Goal: Information Seeking & Learning: Learn about a topic

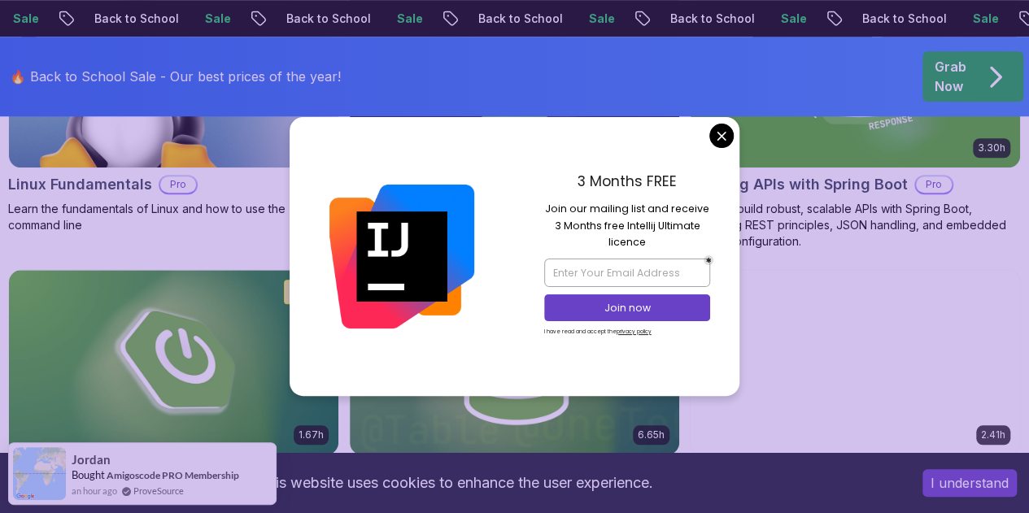
scroll to position [703, 0]
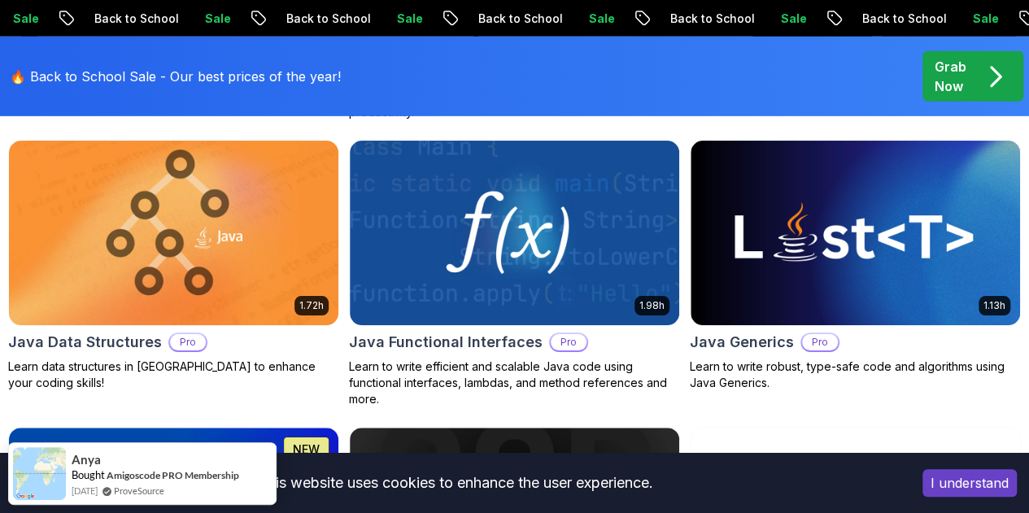
scroll to position [2475, 0]
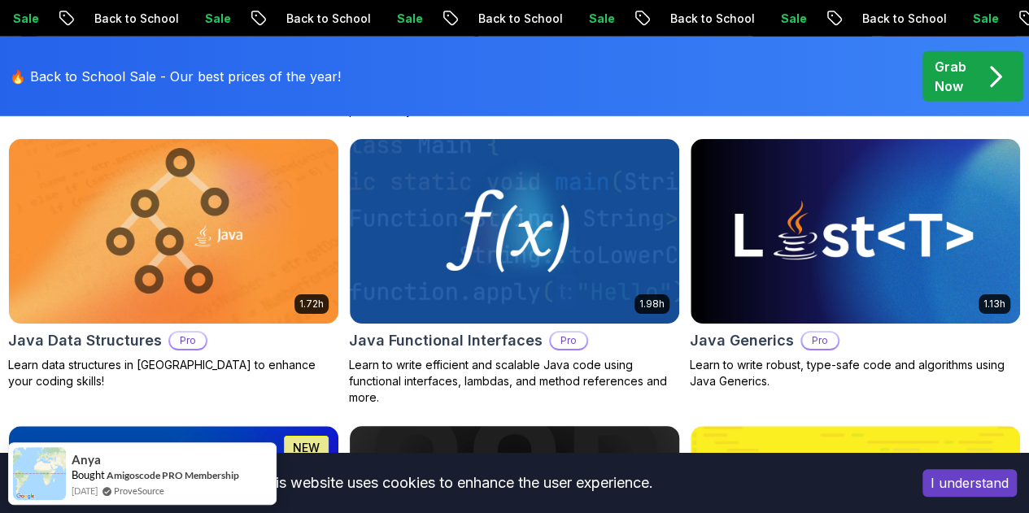
click at [594, 421] on img at bounding box center [515, 518] width 346 height 194
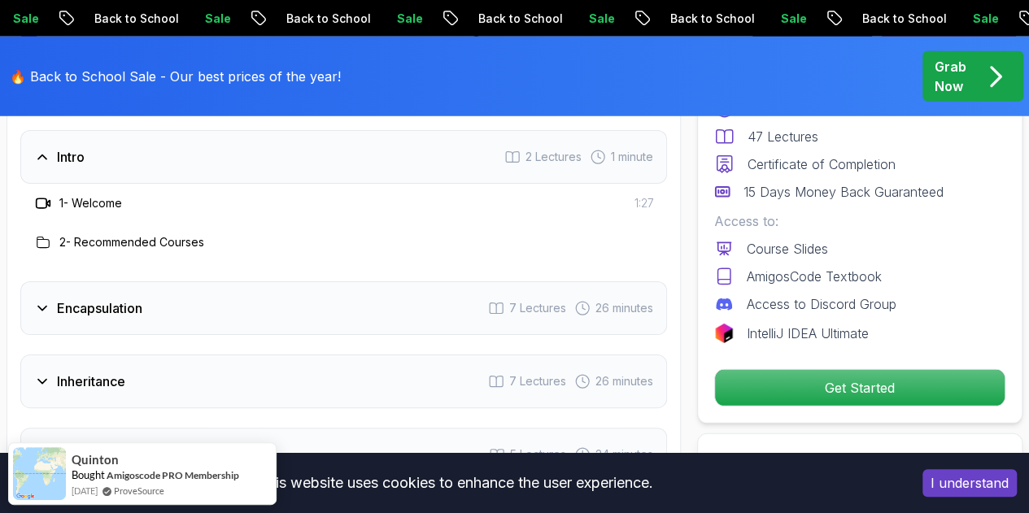
scroll to position [2237, 0]
click at [268, 281] on div "Encapsulation 7 Lectures 26 minutes" at bounding box center [343, 308] width 647 height 54
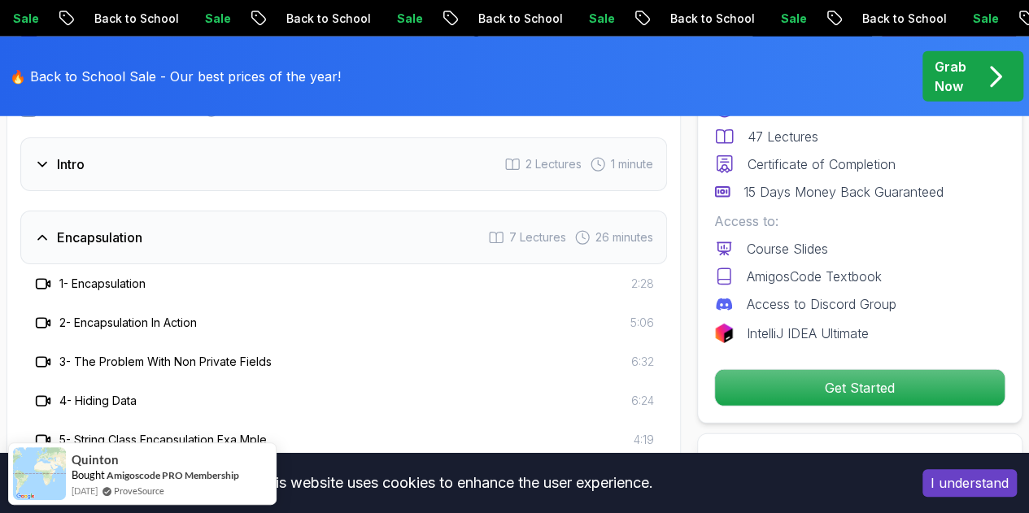
scroll to position [2228, 0]
click at [265, 218] on div "Encapsulation 7 Lectures 26 minutes" at bounding box center [343, 239] width 647 height 54
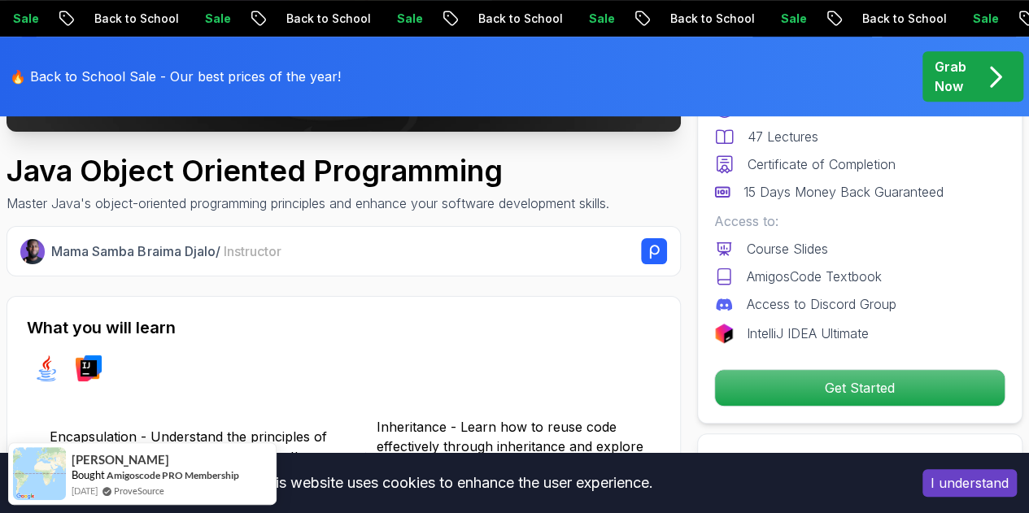
scroll to position [0, 0]
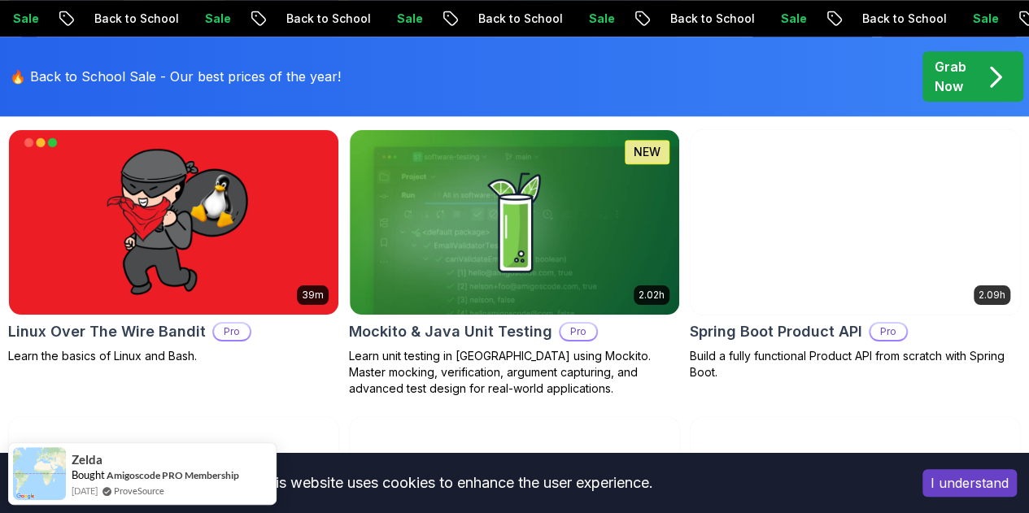
scroll to position [3875, 0]
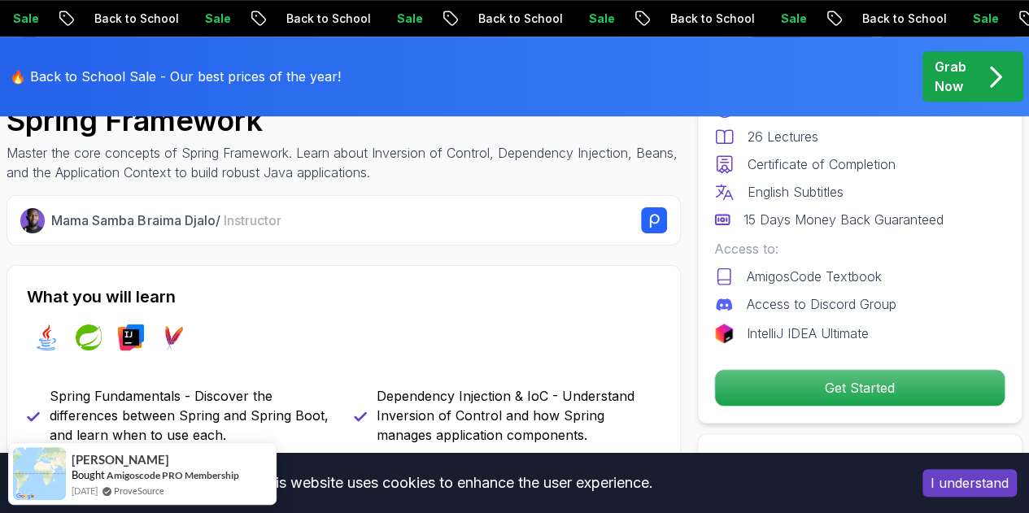
scroll to position [683, 0]
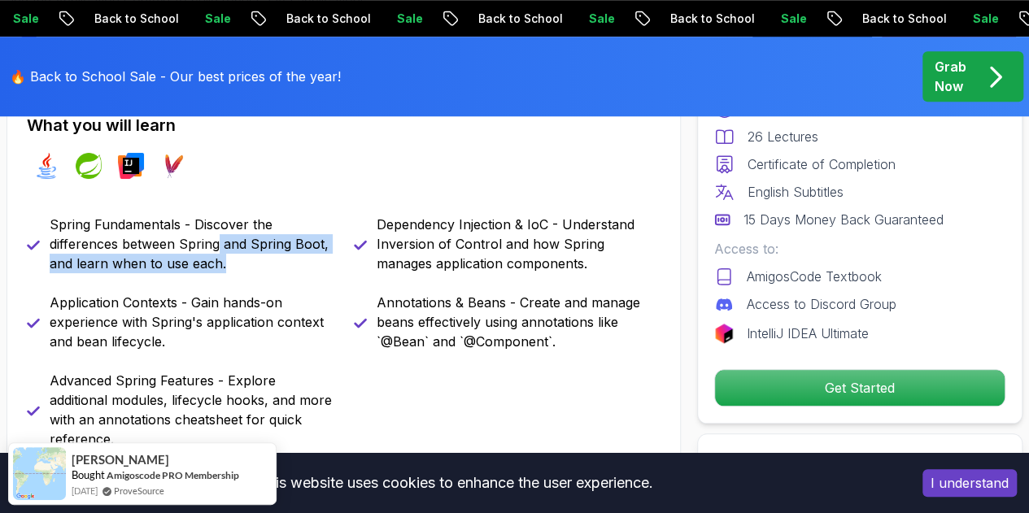
drag, startPoint x: 221, startPoint y: 236, endPoint x: 239, endPoint y: 280, distance: 47.4
click at [239, 280] on div "Spring Fundamentals - Discover the differences between Spring and Spring Boot, …" at bounding box center [344, 332] width 634 height 234
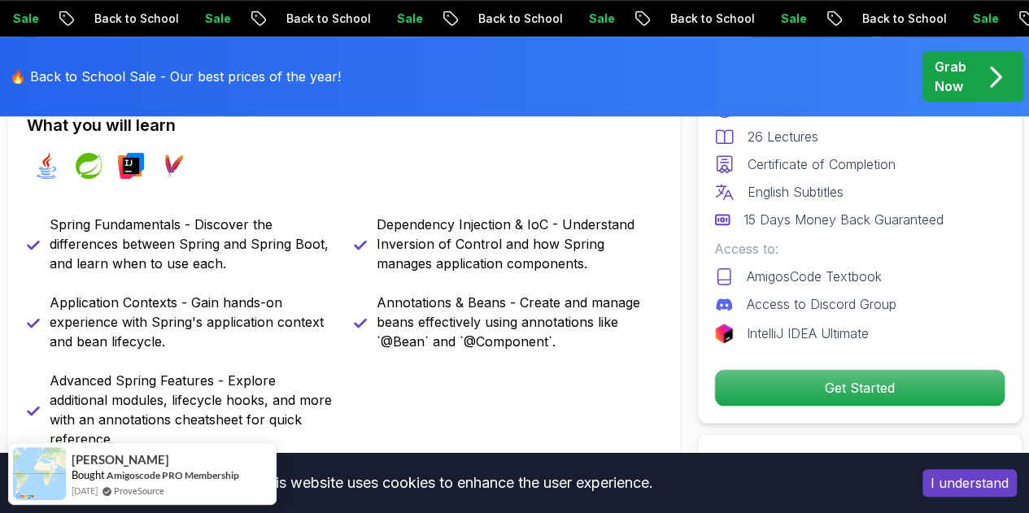
drag, startPoint x: 239, startPoint y: 280, endPoint x: 171, endPoint y: 295, distance: 69.9
click at [171, 295] on p "Application Contexts - Gain hands-on experience with Spring's application conte…" at bounding box center [192, 322] width 285 height 59
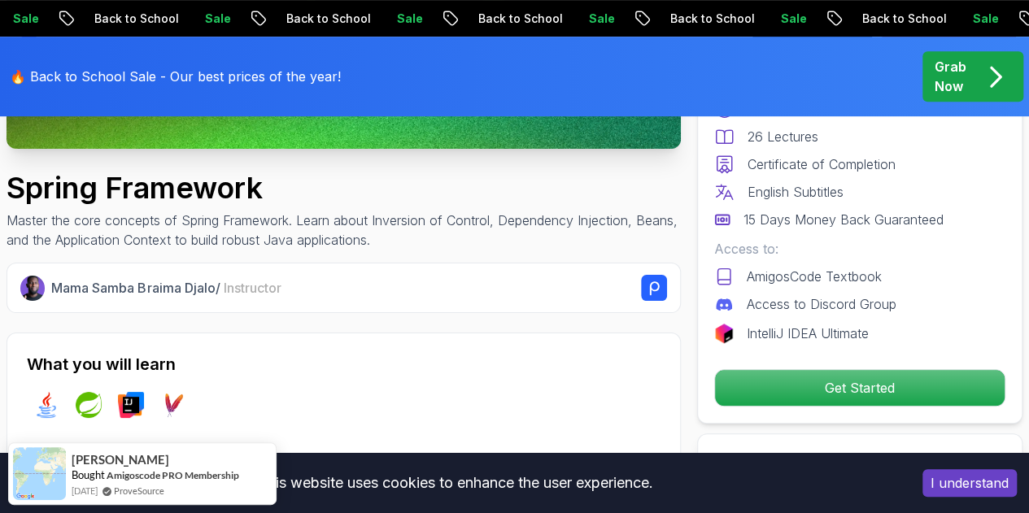
scroll to position [465, 0]
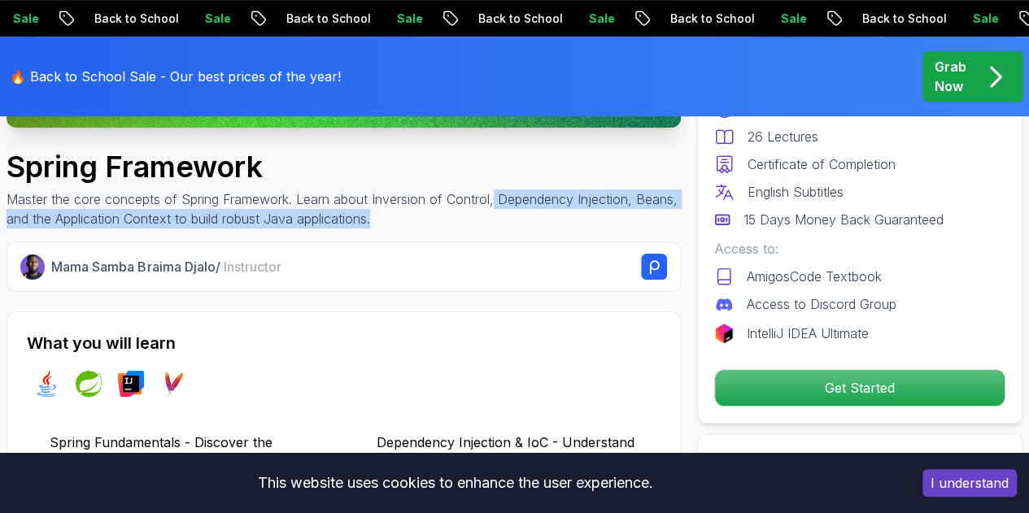
drag, startPoint x: 498, startPoint y: 196, endPoint x: 511, endPoint y: 217, distance: 24.8
click at [511, 217] on p "Master the core concepts of Spring Framework. Learn about Inversion of Control,…" at bounding box center [344, 209] width 674 height 39
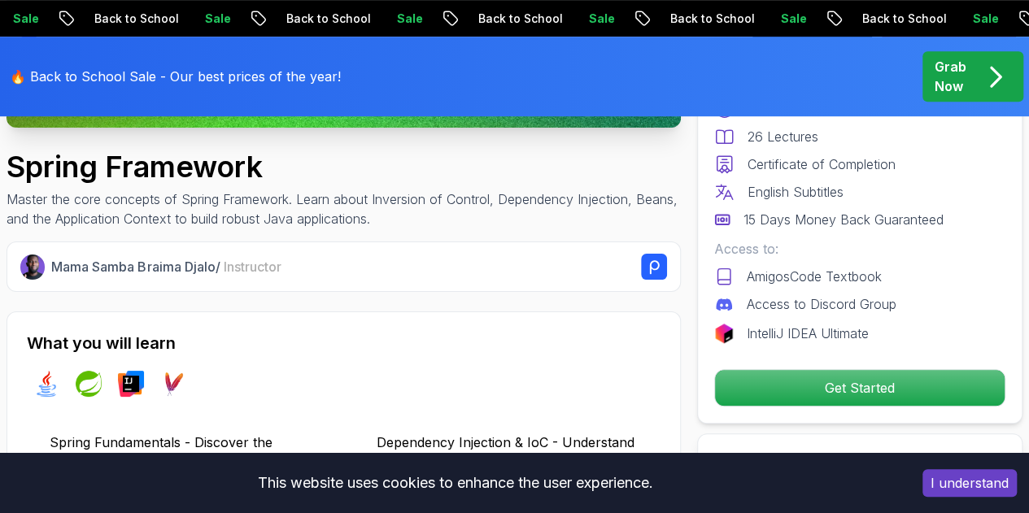
drag, startPoint x: 511, startPoint y: 217, endPoint x: 683, endPoint y: 172, distance: 178.4
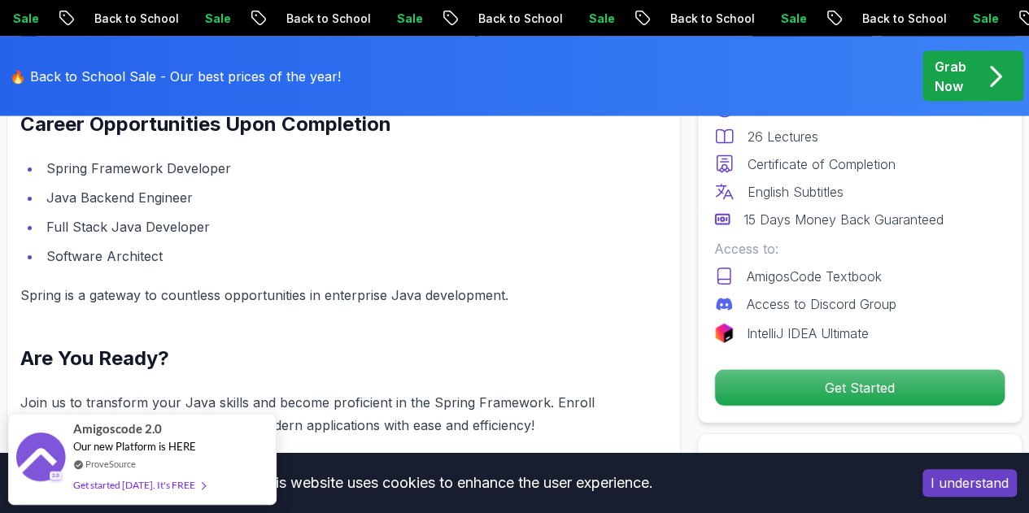
scroll to position [1762, 0]
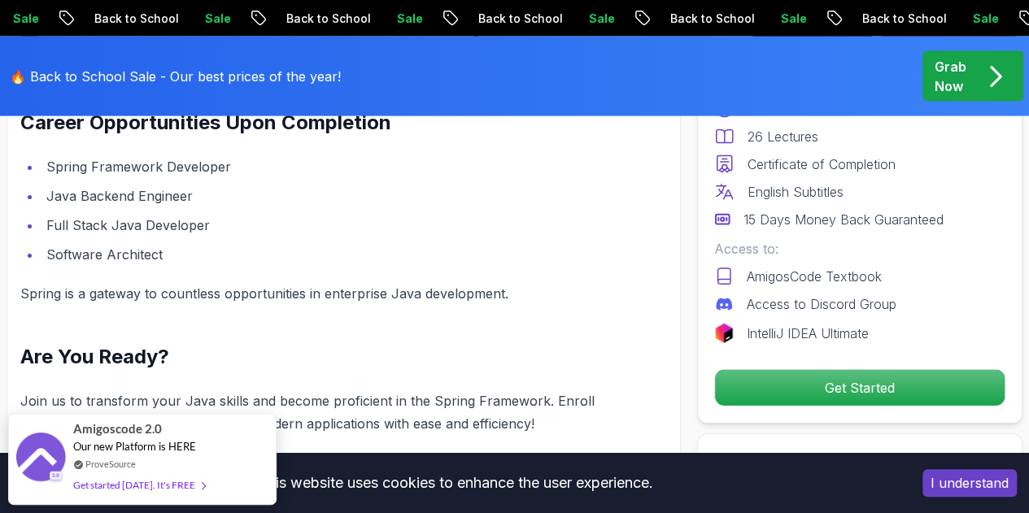
click at [174, 217] on li "Full Stack Java Developer" at bounding box center [321, 225] width 561 height 23
click at [146, 243] on li "Software Architect" at bounding box center [321, 254] width 561 height 23
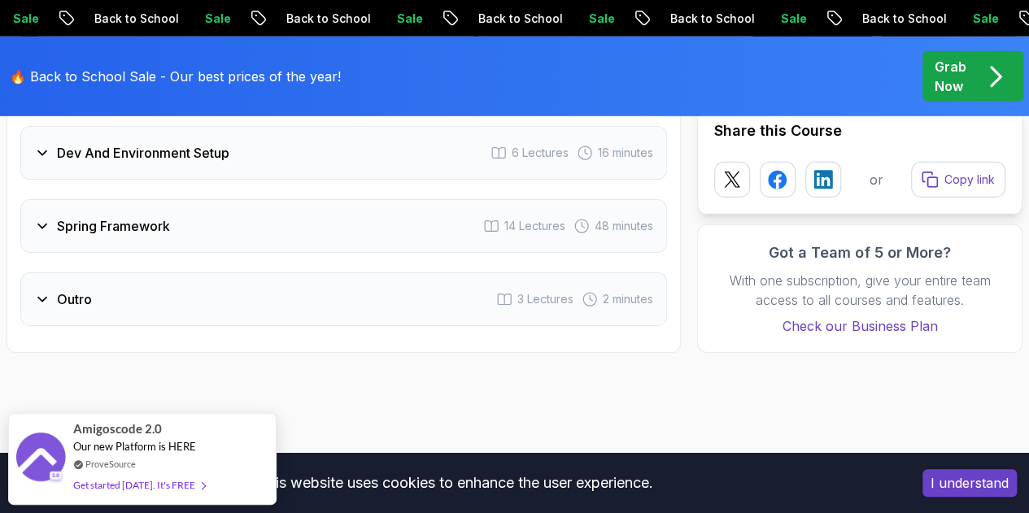
scroll to position [2417, 0]
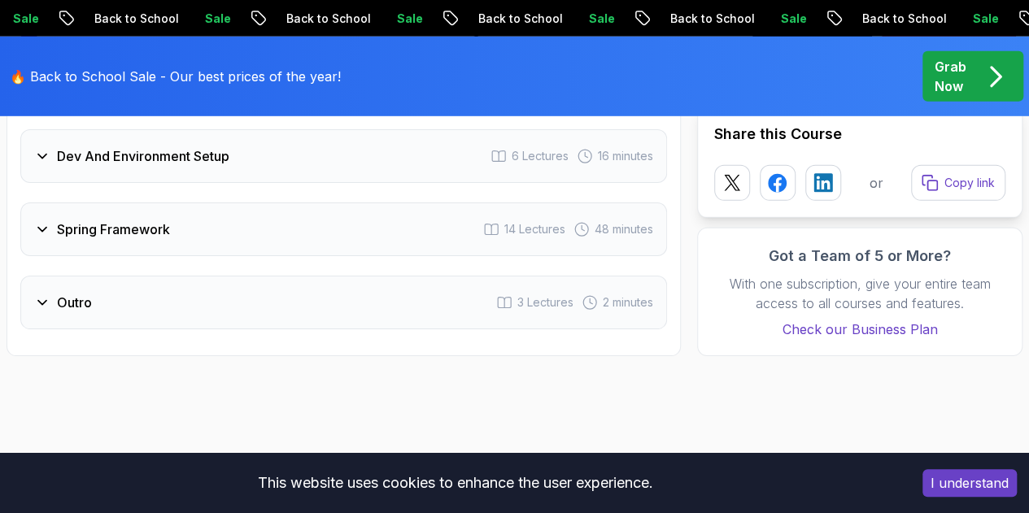
click at [288, 224] on div "Spring Framework 14 Lectures 48 minutes" at bounding box center [343, 230] width 647 height 54
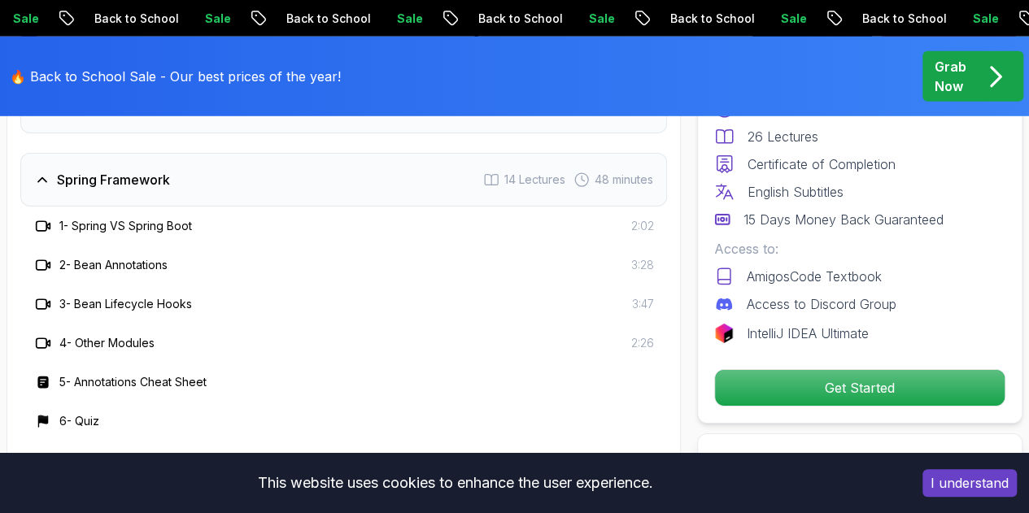
scroll to position [2326, 0]
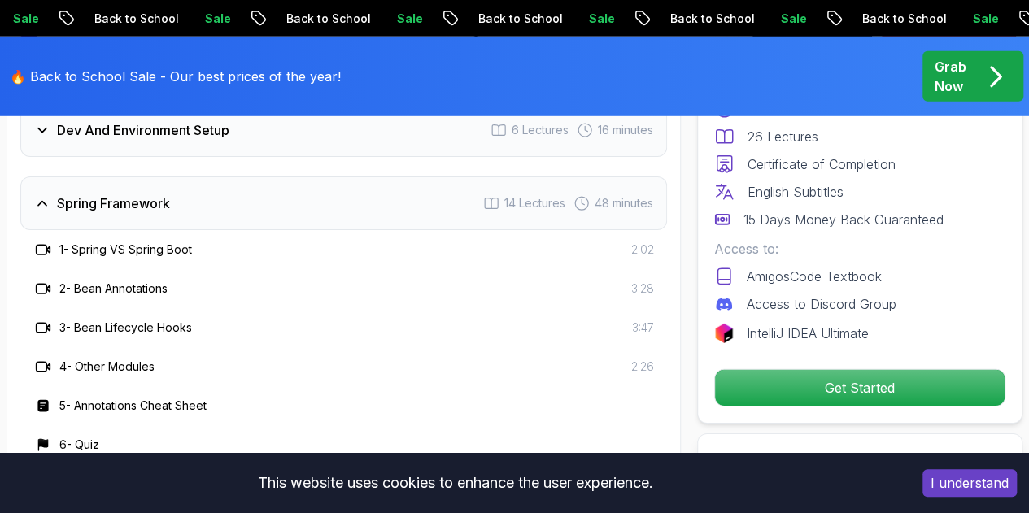
click at [151, 287] on h3 "2 - Bean Annotations" at bounding box center [113, 289] width 108 height 16
click at [148, 207] on h3 "Spring Framework" at bounding box center [113, 204] width 113 height 20
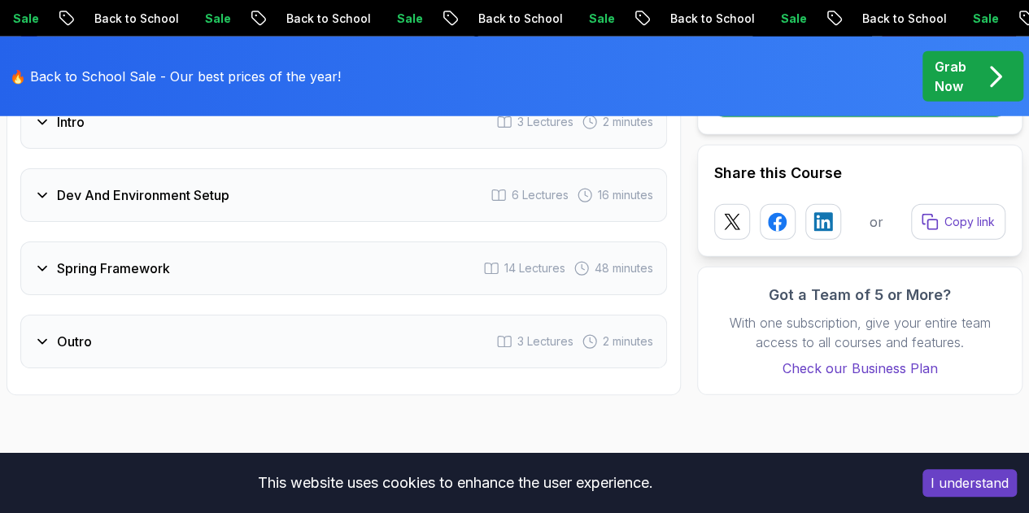
scroll to position [2276, 0]
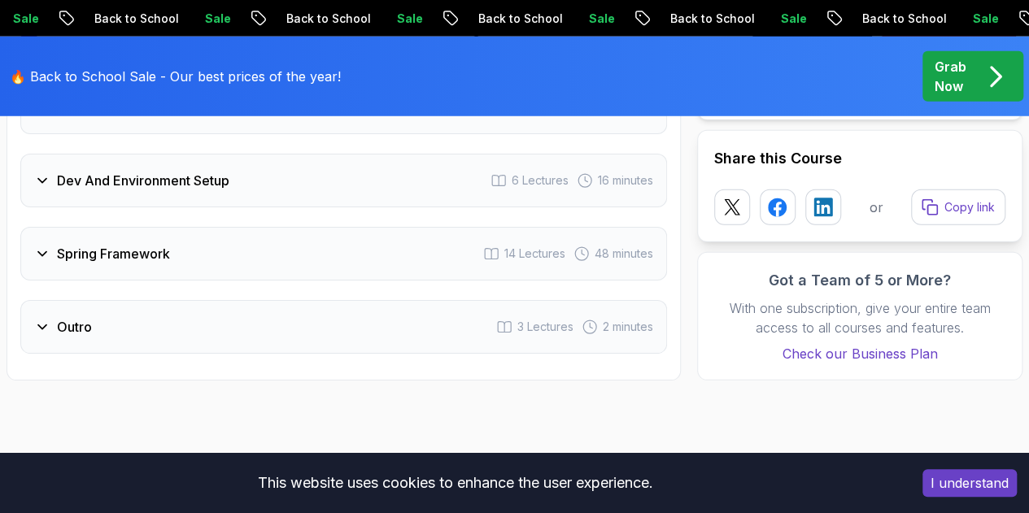
click at [171, 203] on div "Dev And Environment Setup 6 Lectures 16 minutes" at bounding box center [343, 181] width 647 height 54
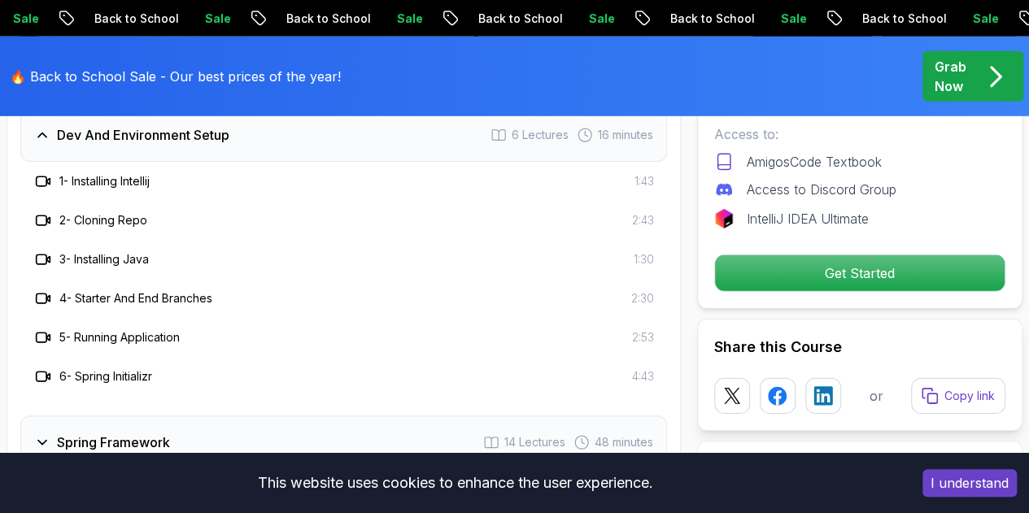
scroll to position [2310, 0]
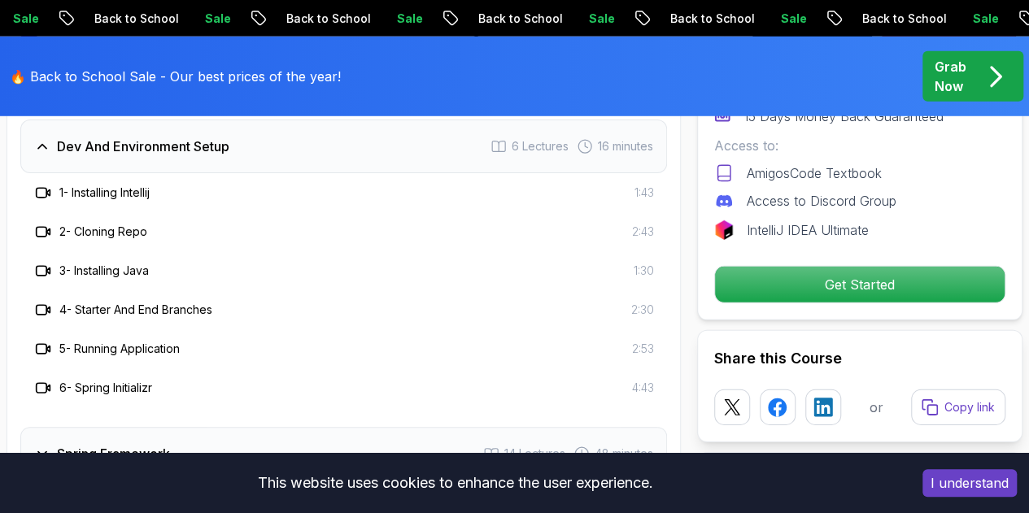
click at [150, 142] on h3 "Dev And Environment Setup" at bounding box center [143, 147] width 172 height 20
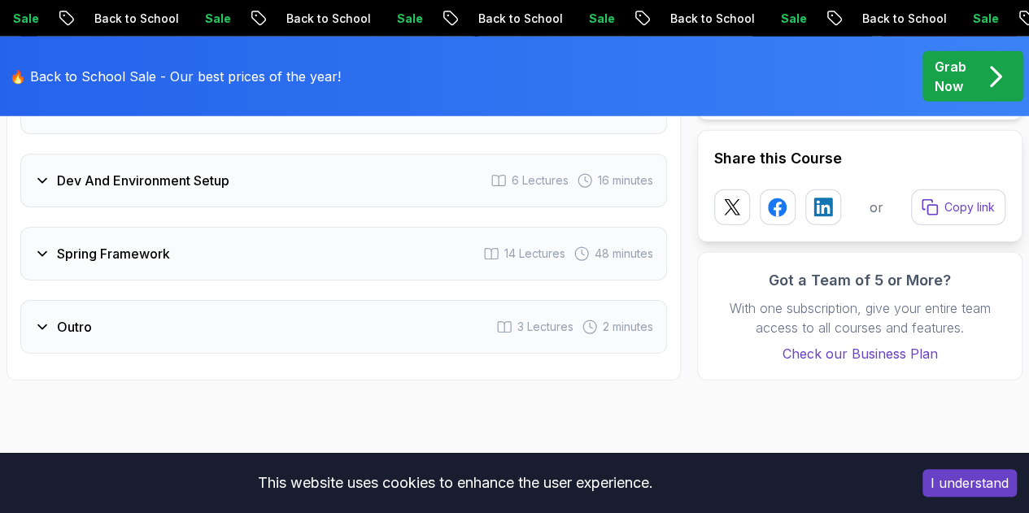
scroll to position [2264, 0]
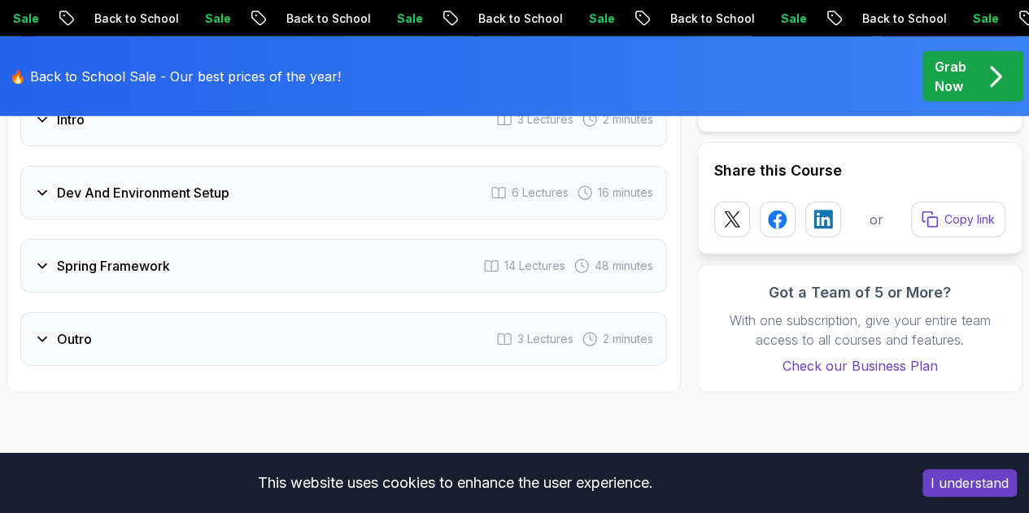
click at [205, 260] on div "Spring Framework 14 Lectures 48 minutes" at bounding box center [343, 266] width 647 height 54
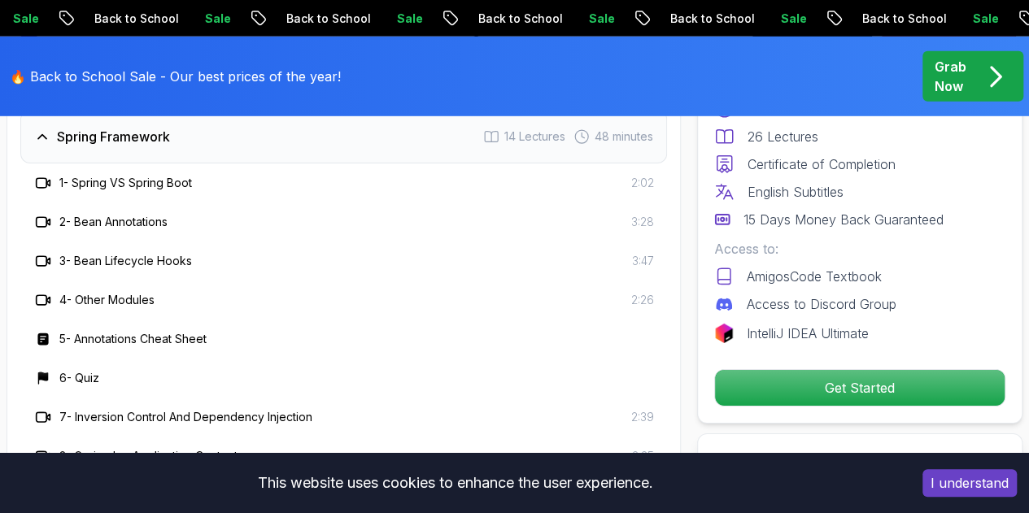
scroll to position [2403, 0]
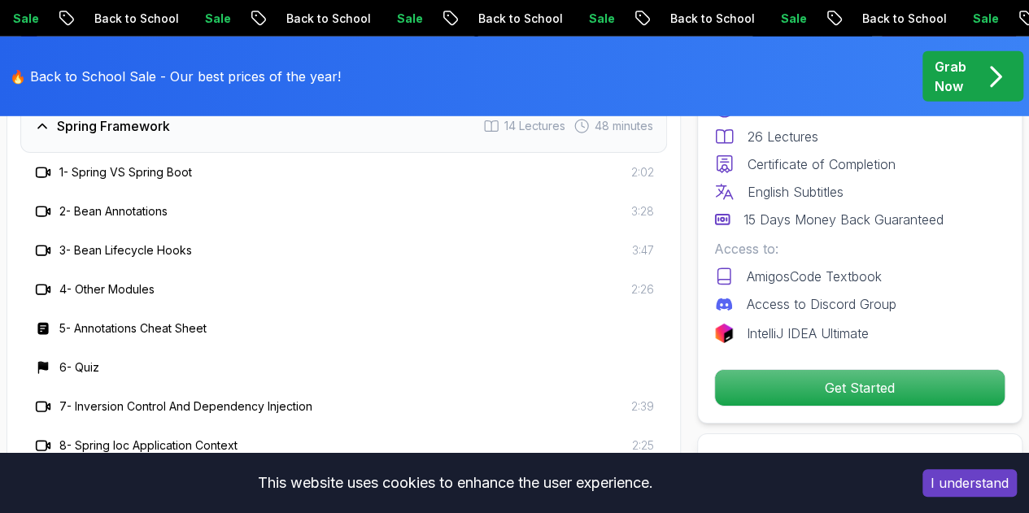
click at [233, 129] on div "Spring Framework 14 Lectures 48 minutes" at bounding box center [343, 126] width 647 height 54
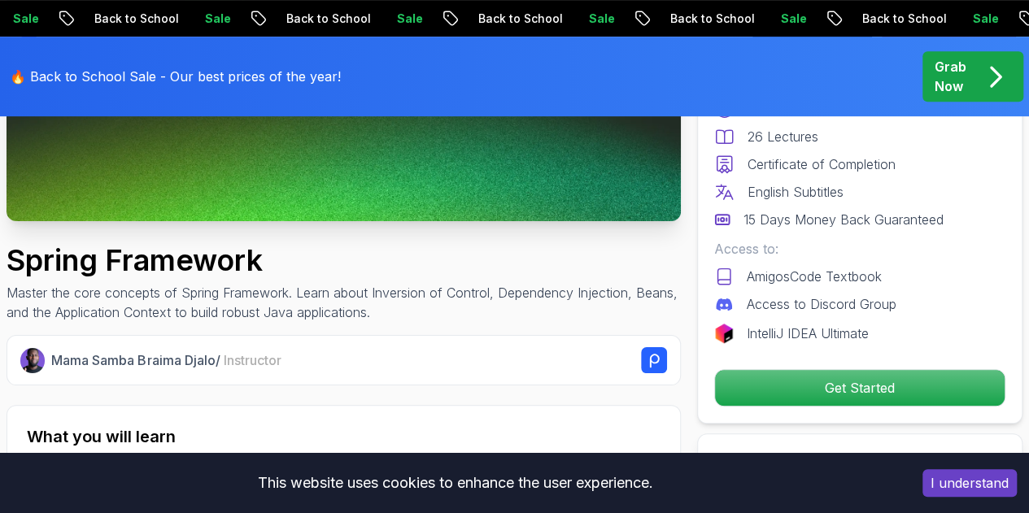
scroll to position [0, 0]
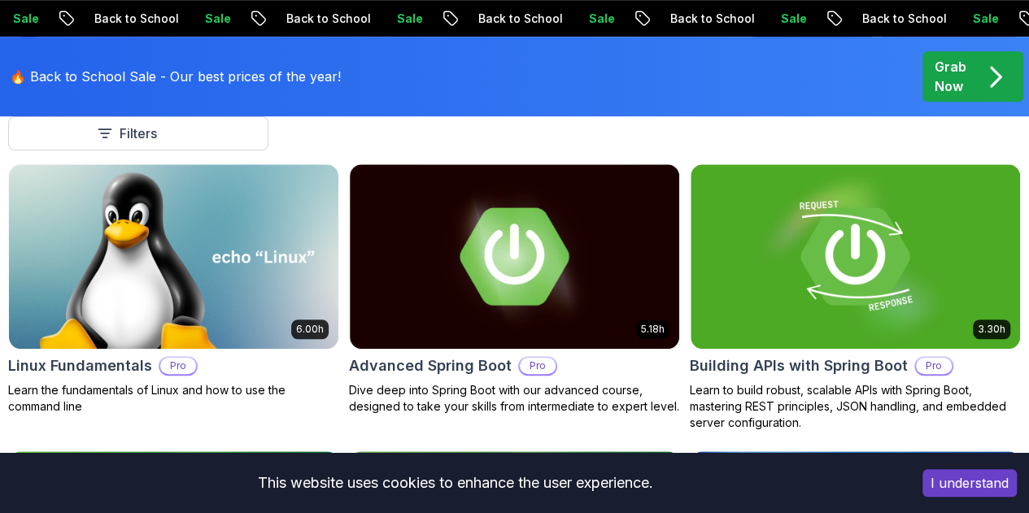
scroll to position [522, 0]
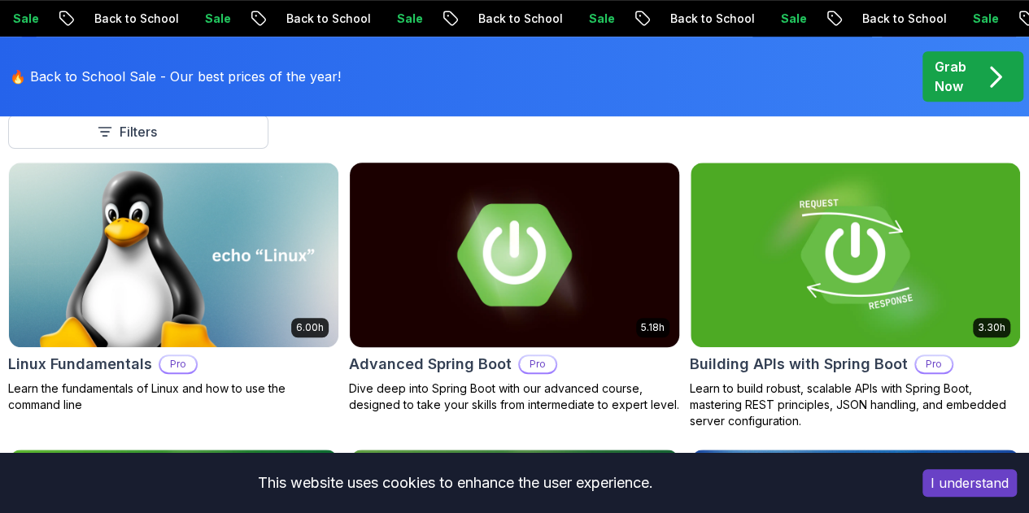
click at [607, 170] on img at bounding box center [515, 255] width 346 height 194
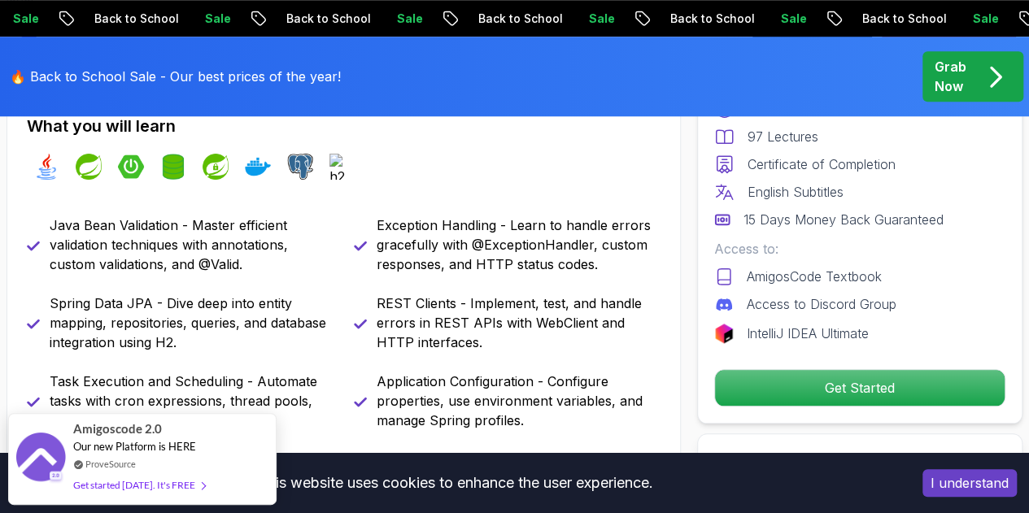
scroll to position [692, 0]
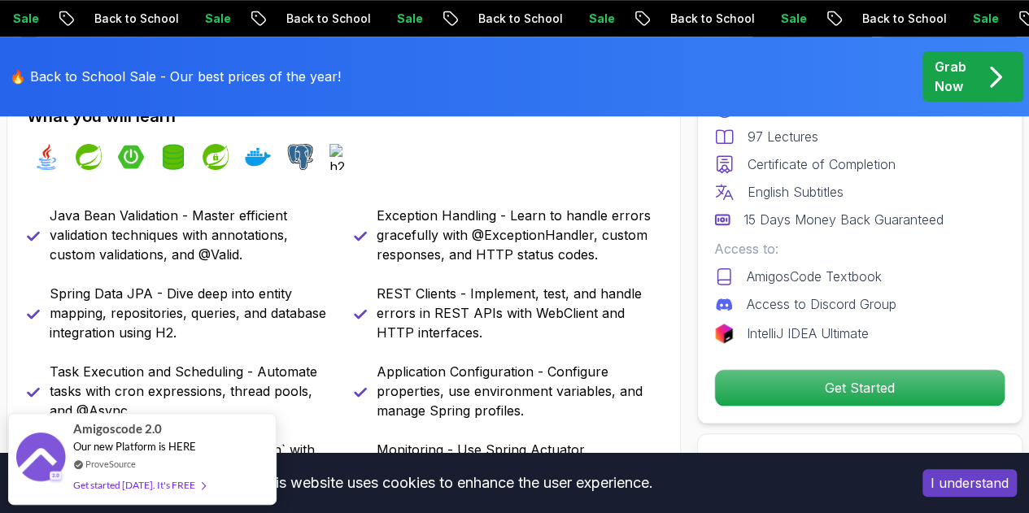
click at [273, 212] on p "Java Bean Validation - Master efficient validation techniques with annotations,…" at bounding box center [192, 235] width 285 height 59
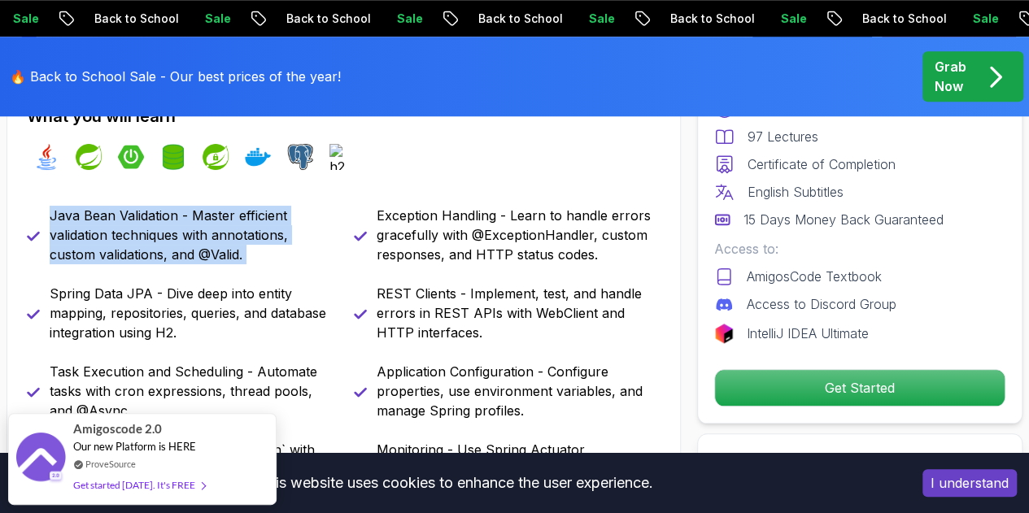
click at [273, 212] on p "Java Bean Validation - Master efficient validation techniques with annotations,…" at bounding box center [192, 235] width 285 height 59
click at [304, 247] on p "Java Bean Validation - Master efficient validation techniques with annotations,…" at bounding box center [192, 235] width 285 height 59
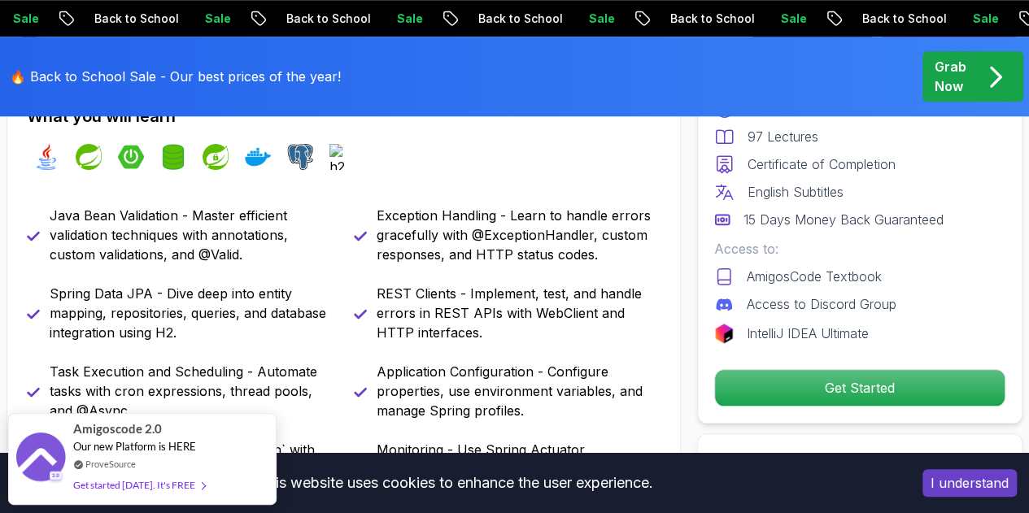
click at [288, 297] on p "Spring Data JPA - Dive deep into entity mapping, repositories, queries, and dat…" at bounding box center [192, 313] width 285 height 59
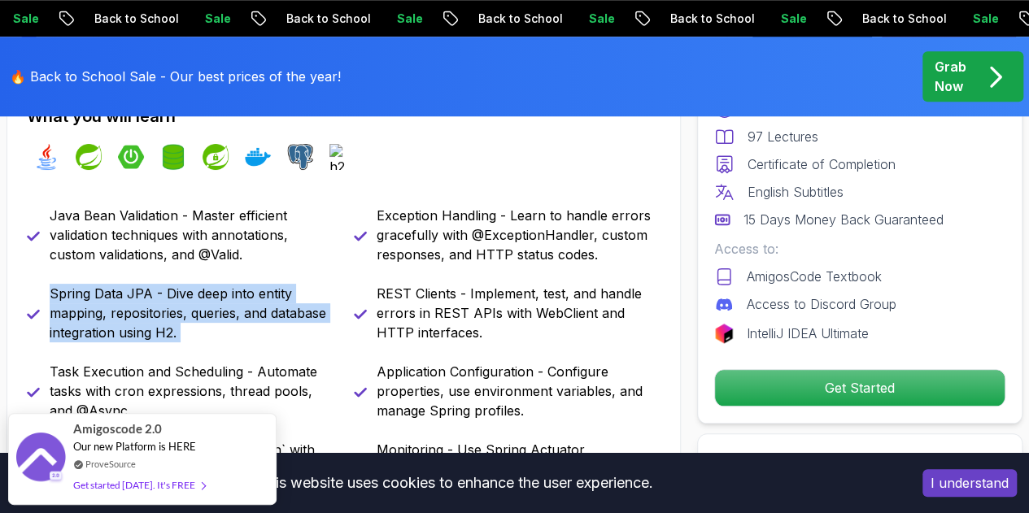
click at [288, 297] on p "Spring Data JPA - Dive deep into entity mapping, repositories, queries, and dat…" at bounding box center [192, 313] width 285 height 59
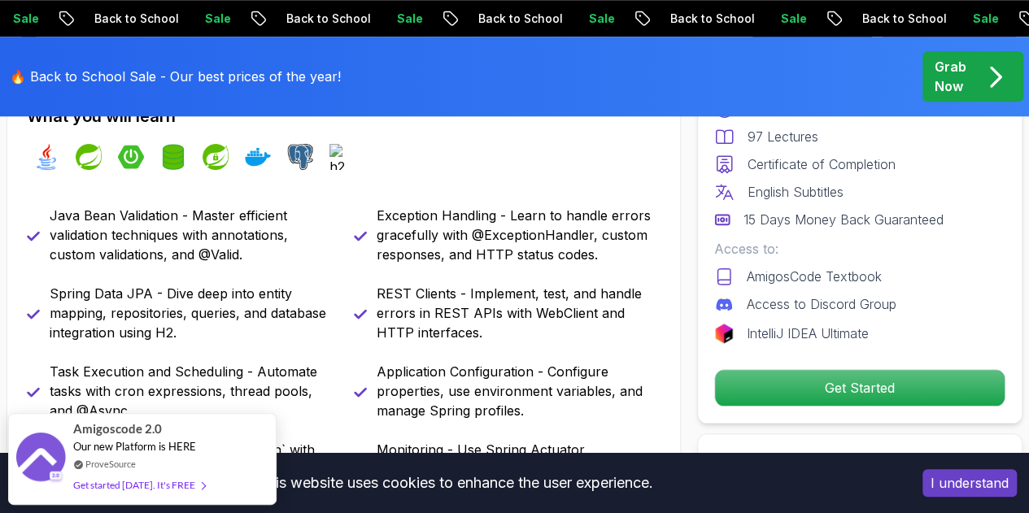
click at [317, 271] on div "Java Bean Validation - Master efficient validation techniques with annotations,…" at bounding box center [344, 430] width 634 height 449
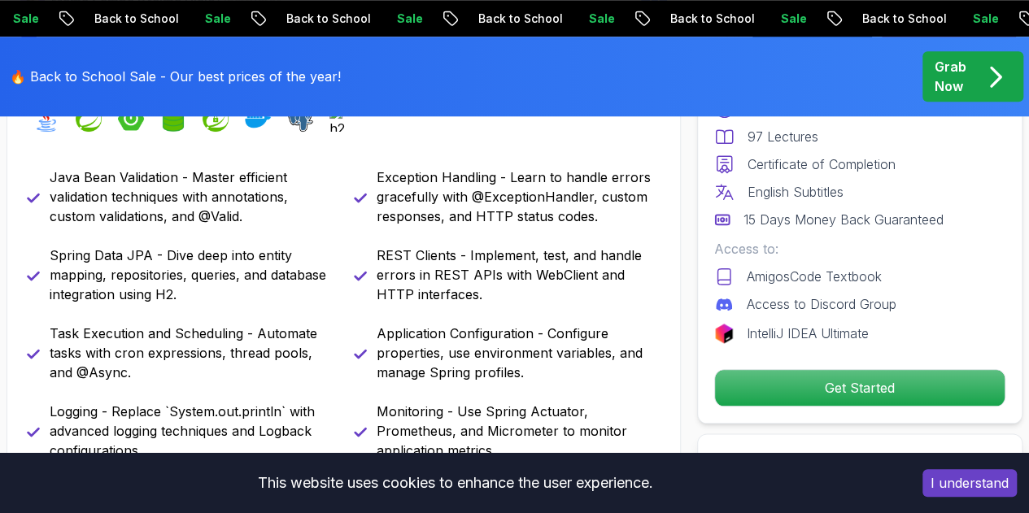
scroll to position [731, 0]
click at [402, 264] on p "REST Clients - Implement, test, and handle errors in REST APIs with WebClient a…" at bounding box center [519, 274] width 285 height 59
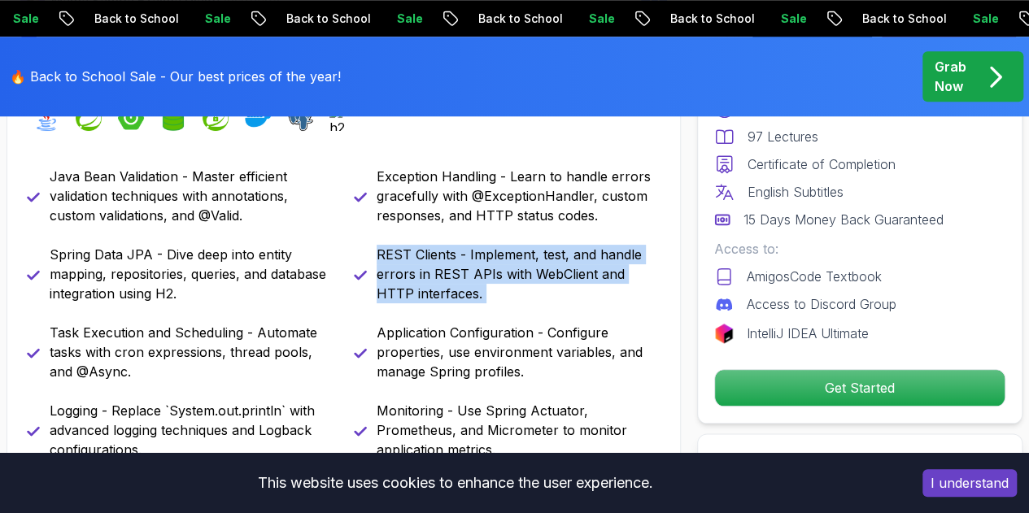
click at [402, 264] on p "REST Clients - Implement, test, and handle errors in REST APIs with WebClient a…" at bounding box center [519, 274] width 285 height 59
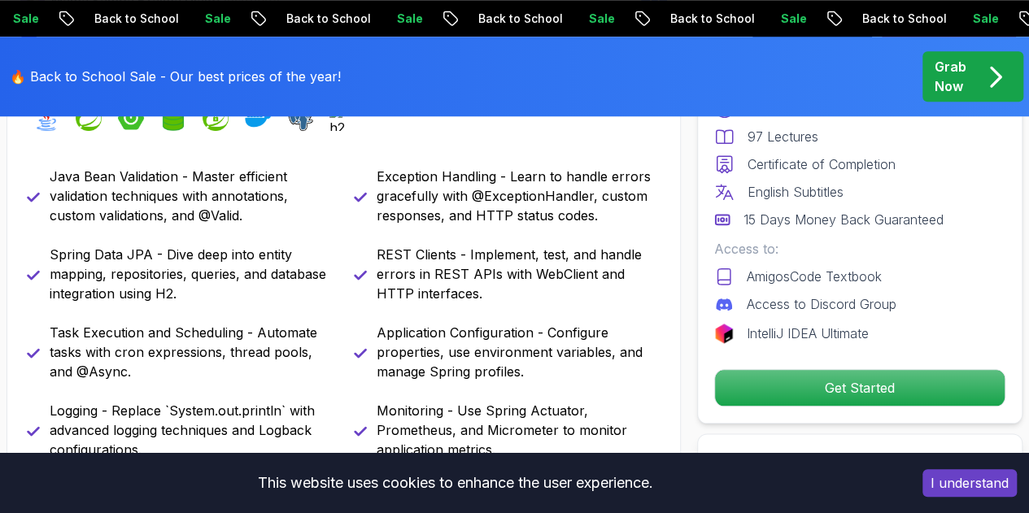
click at [330, 228] on div "Java Bean Validation - Master efficient validation techniques with annotations,…" at bounding box center [344, 391] width 634 height 449
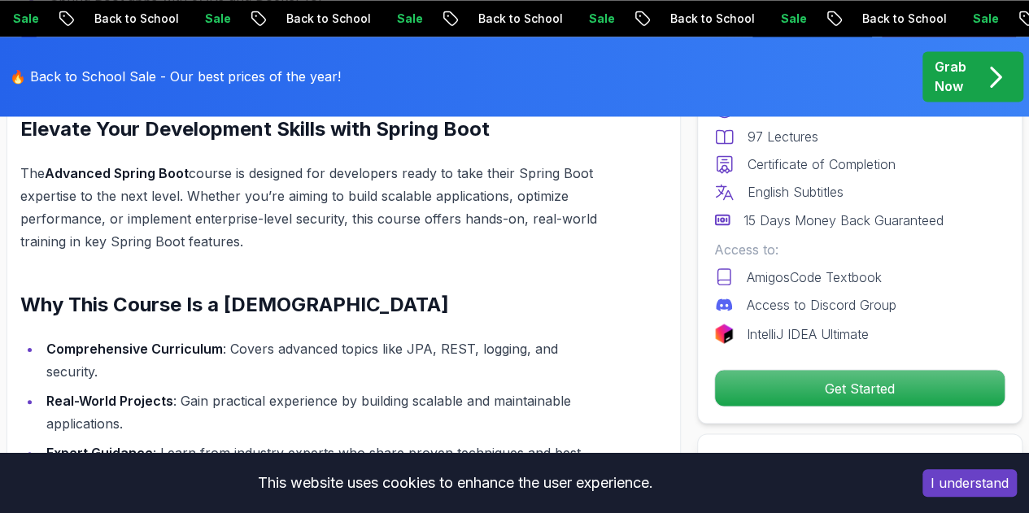
scroll to position [1324, 0]
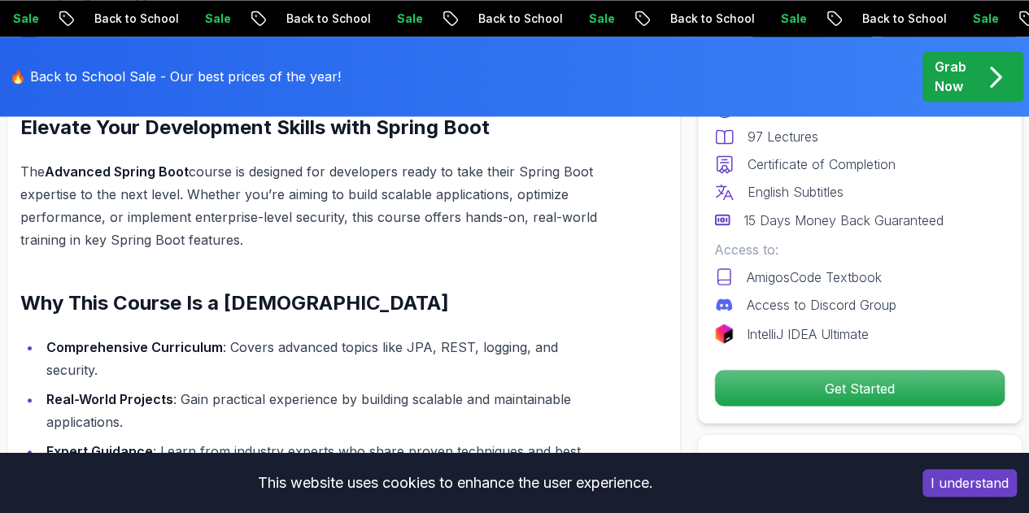
click at [314, 171] on p "The Advanced Spring Boot course is designed for developers ready to take their …" at bounding box center [311, 205] width 583 height 91
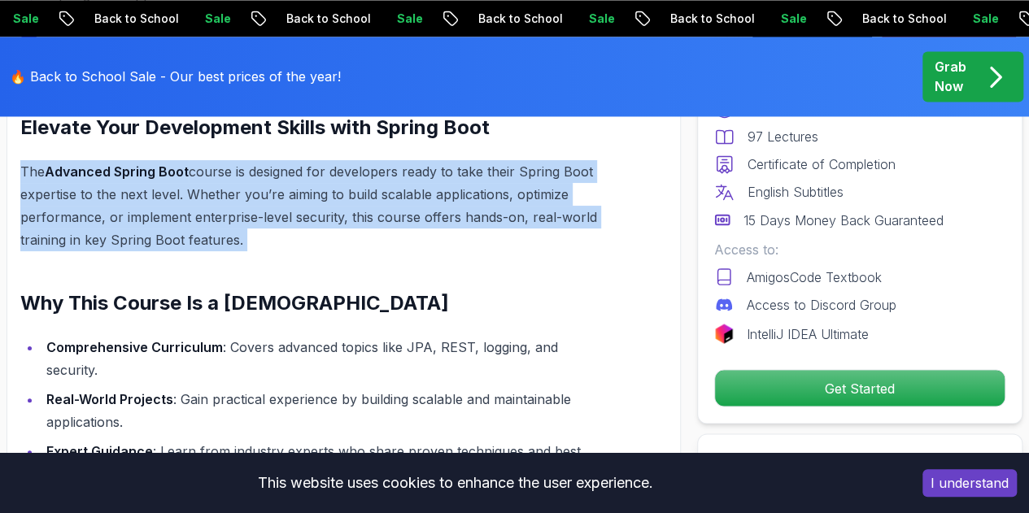
click at [314, 171] on p "The Advanced Spring Boot course is designed for developers ready to take their …" at bounding box center [311, 205] width 583 height 91
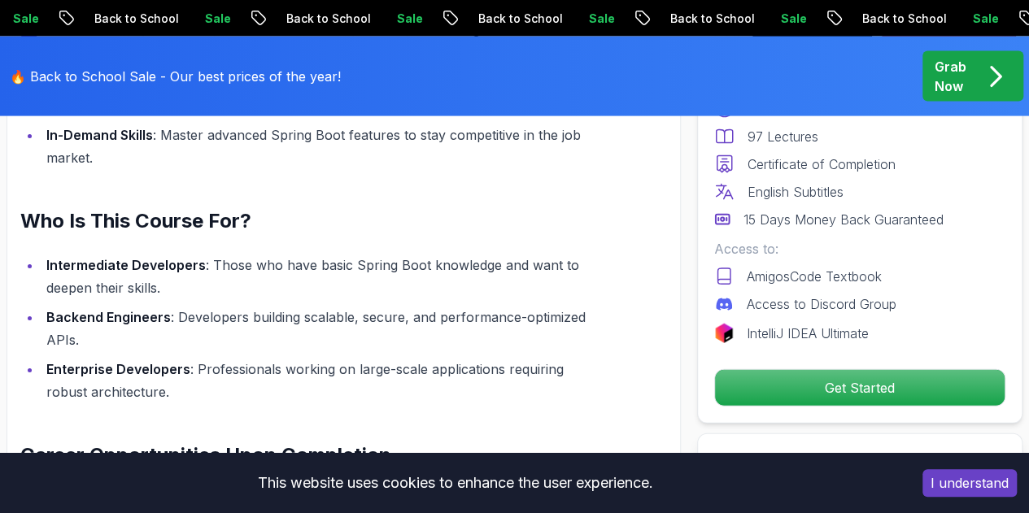
scroll to position [1694, 0]
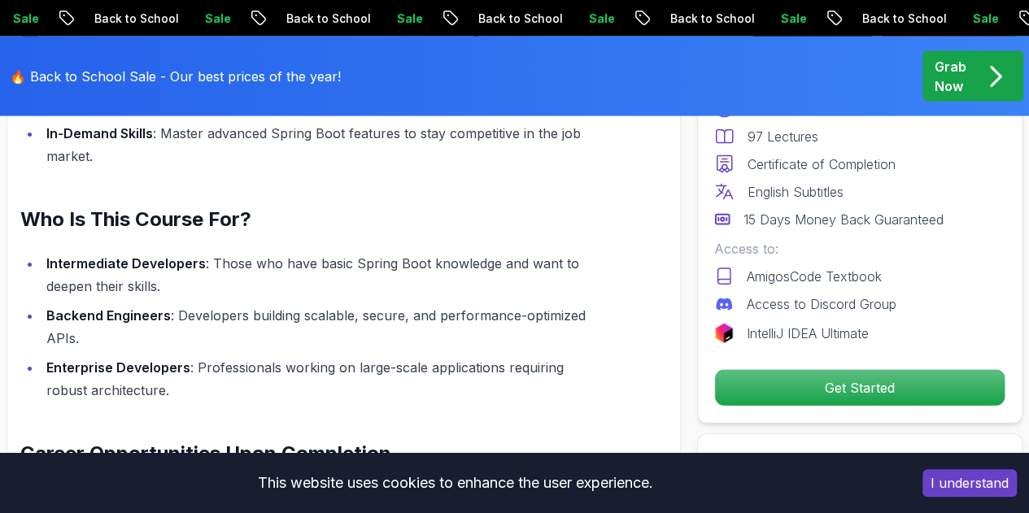
click at [369, 263] on li "Intermediate Developers : Those who have basic Spring Boot knowledge and want t…" at bounding box center [321, 275] width 561 height 46
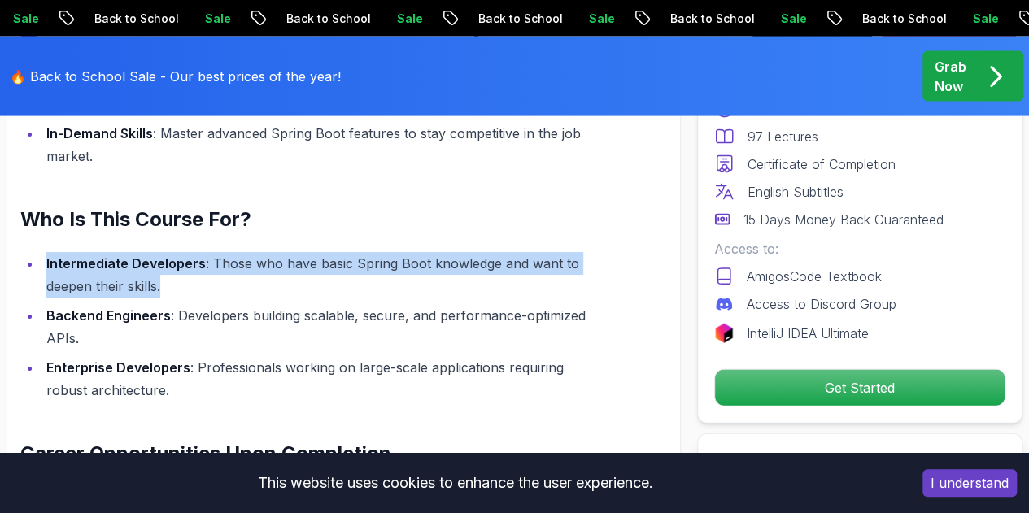
click at [369, 263] on li "Intermediate Developers : Those who have basic Spring Boot knowledge and want t…" at bounding box center [321, 275] width 561 height 46
click at [371, 270] on li "Intermediate Developers : Those who have basic Spring Boot knowledge and want t…" at bounding box center [321, 275] width 561 height 46
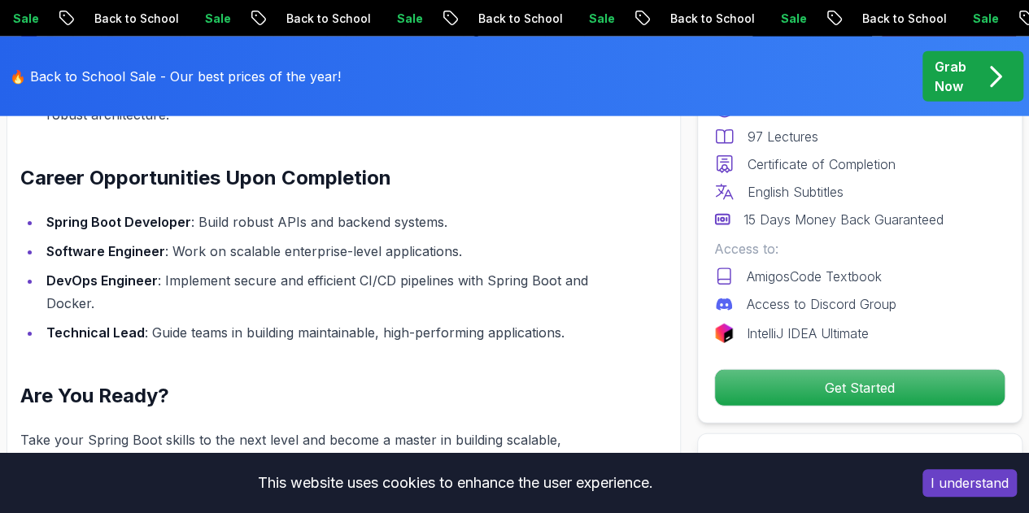
scroll to position [1971, 0]
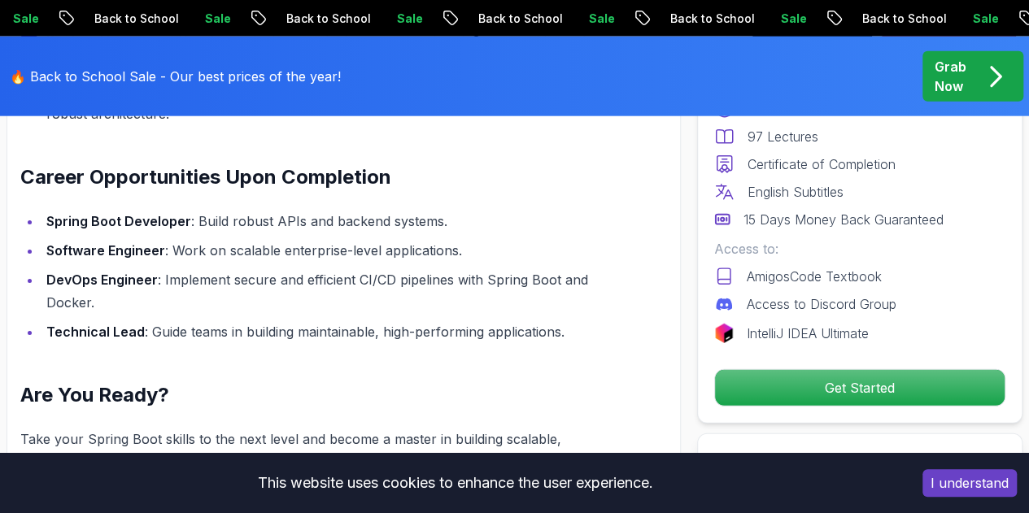
click at [393, 247] on li "Software Engineer : Work on scalable enterprise-level applications." at bounding box center [321, 250] width 561 height 23
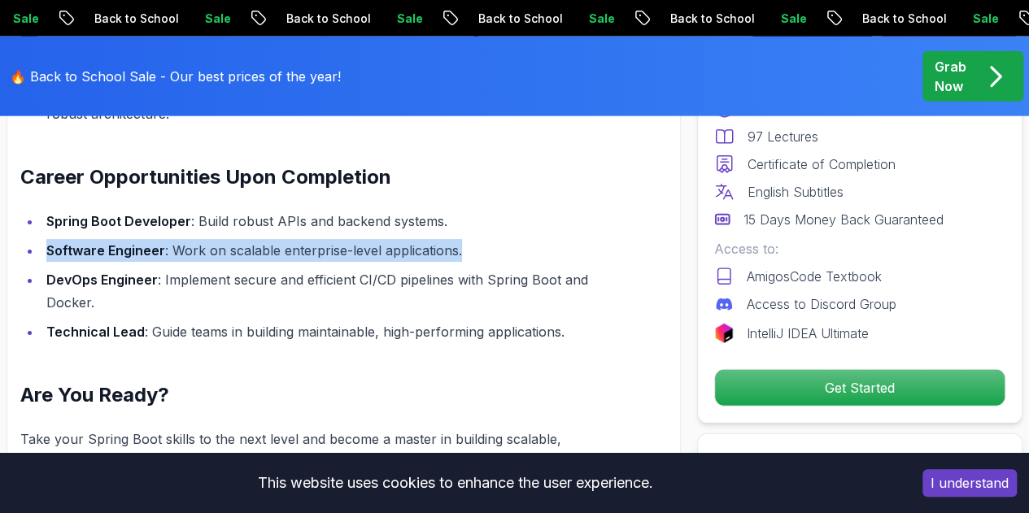
click at [393, 247] on li "Software Engineer : Work on scalable enterprise-level applications." at bounding box center [321, 250] width 561 height 23
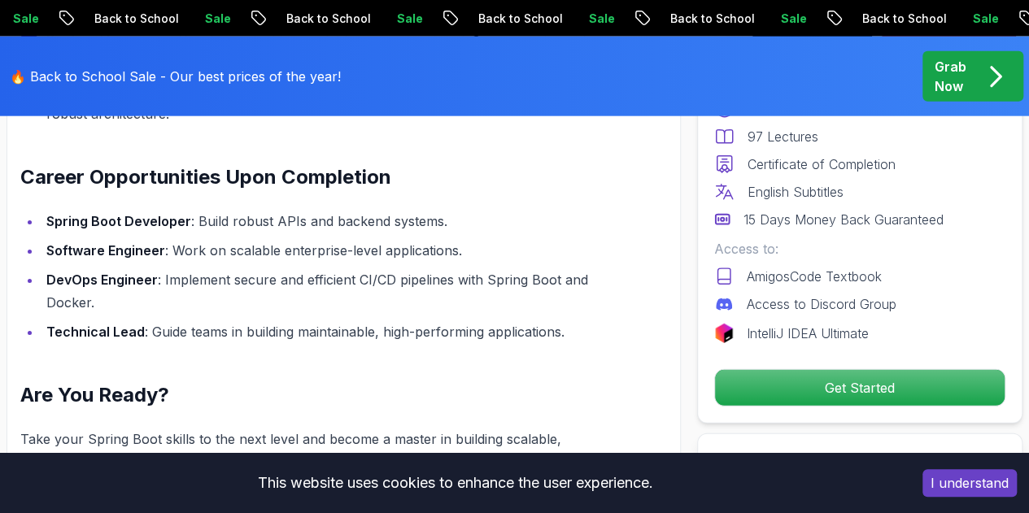
click at [394, 220] on li "Spring Boot Developer : Build robust APIs and backend systems." at bounding box center [321, 221] width 561 height 23
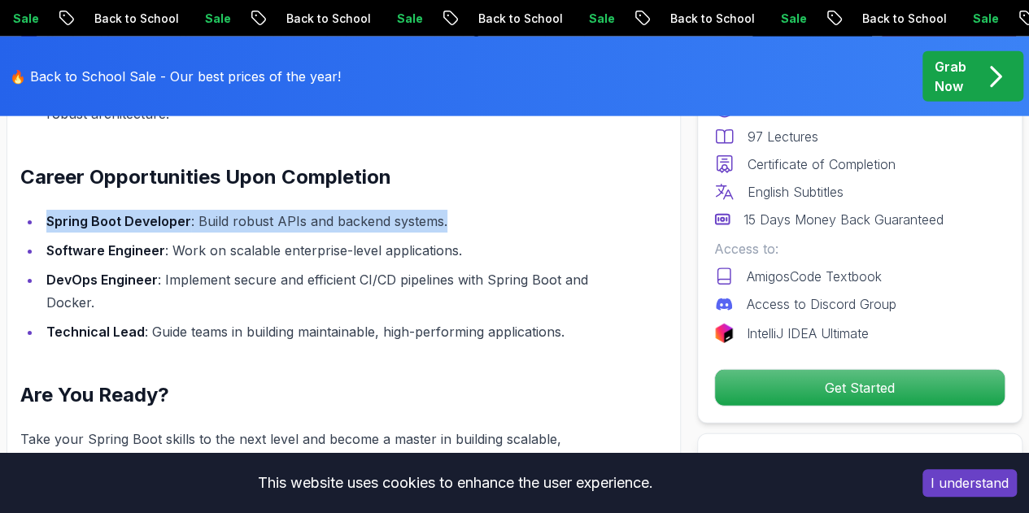
click at [394, 220] on li "Spring Boot Developer : Build robust APIs and backend systems." at bounding box center [321, 221] width 561 height 23
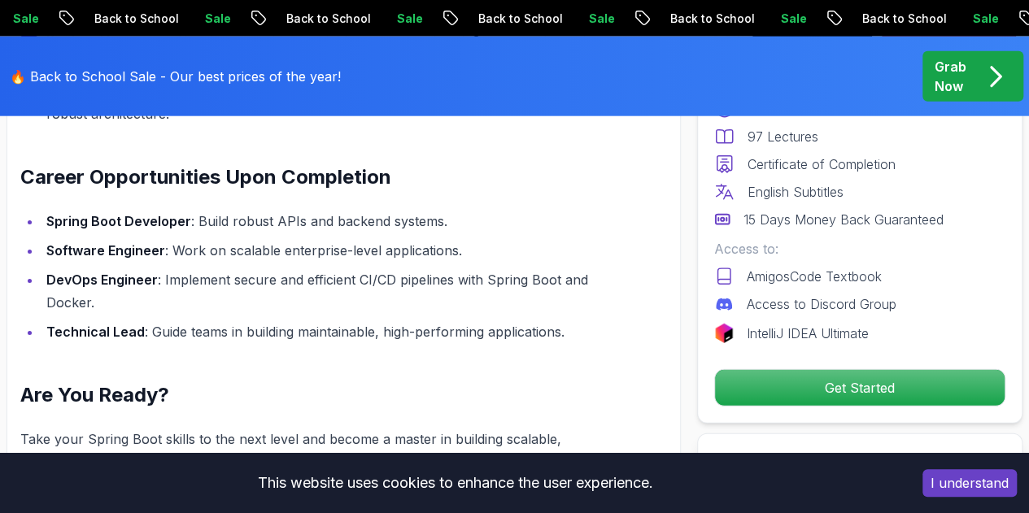
click at [384, 256] on li "Software Engineer : Work on scalable enterprise-level applications." at bounding box center [321, 250] width 561 height 23
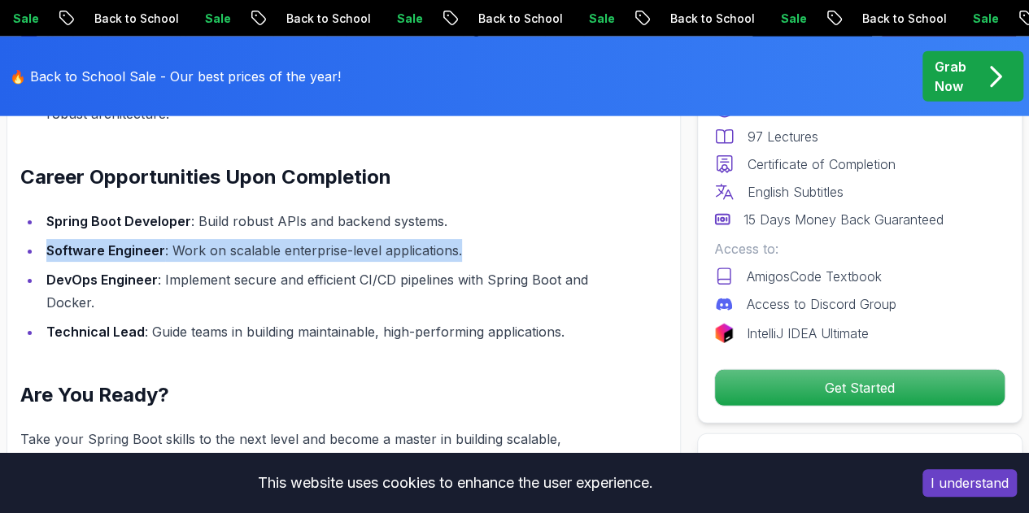
click at [384, 256] on li "Software Engineer : Work on scalable enterprise-level applications." at bounding box center [321, 250] width 561 height 23
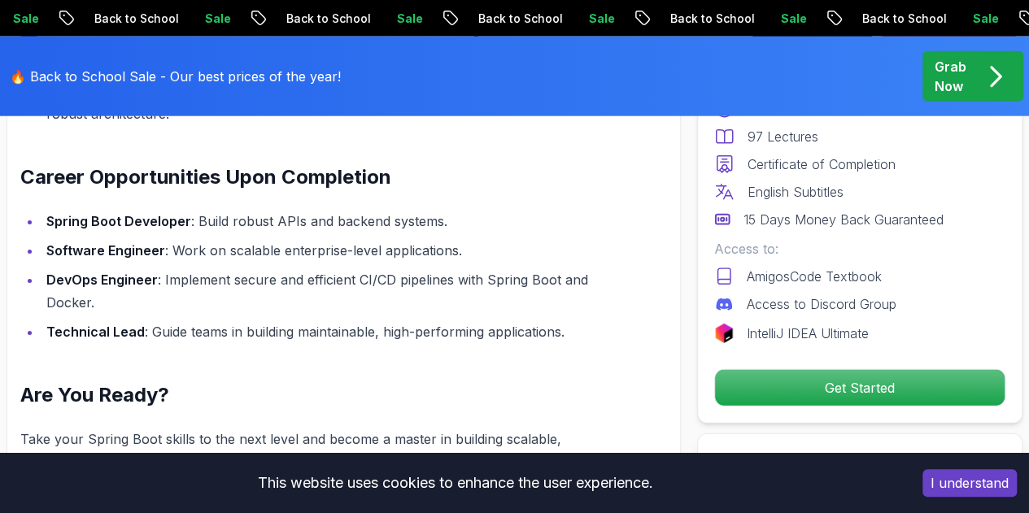
click at [373, 282] on li "DevOps Engineer : Implement secure and efficient CI/CD pipelines with Spring Bo…" at bounding box center [321, 291] width 561 height 46
click at [306, 289] on li "DevOps Engineer : Implement secure and efficient CI/CD pipelines with Spring Bo…" at bounding box center [321, 291] width 561 height 46
click at [284, 277] on li "DevOps Engineer : Implement secure and efficient CI/CD pipelines with Spring Bo…" at bounding box center [321, 291] width 561 height 46
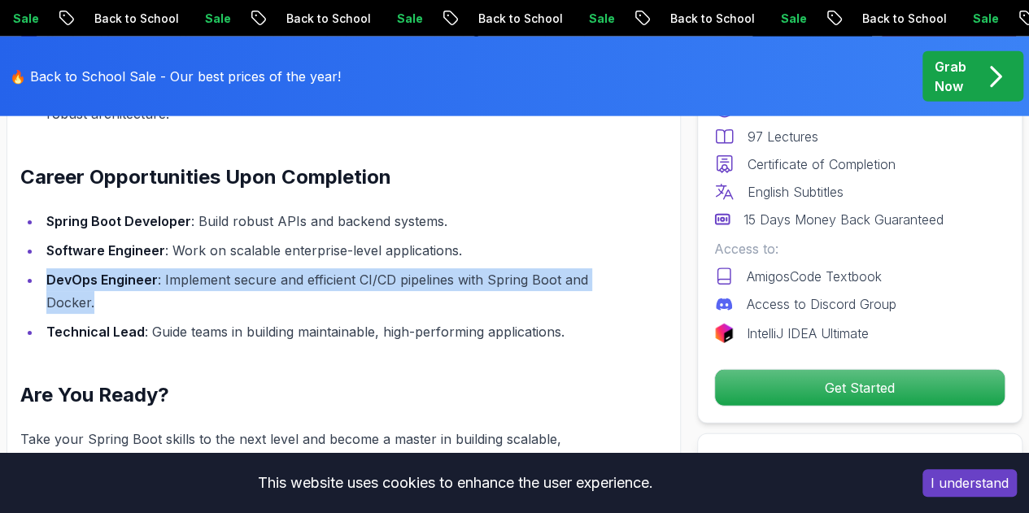
click at [284, 277] on li "DevOps Engineer : Implement secure and efficient CI/CD pipelines with Spring Bo…" at bounding box center [321, 291] width 561 height 46
click at [309, 292] on li "DevOps Engineer : Implement secure and efficient CI/CD pipelines with Spring Bo…" at bounding box center [321, 291] width 561 height 46
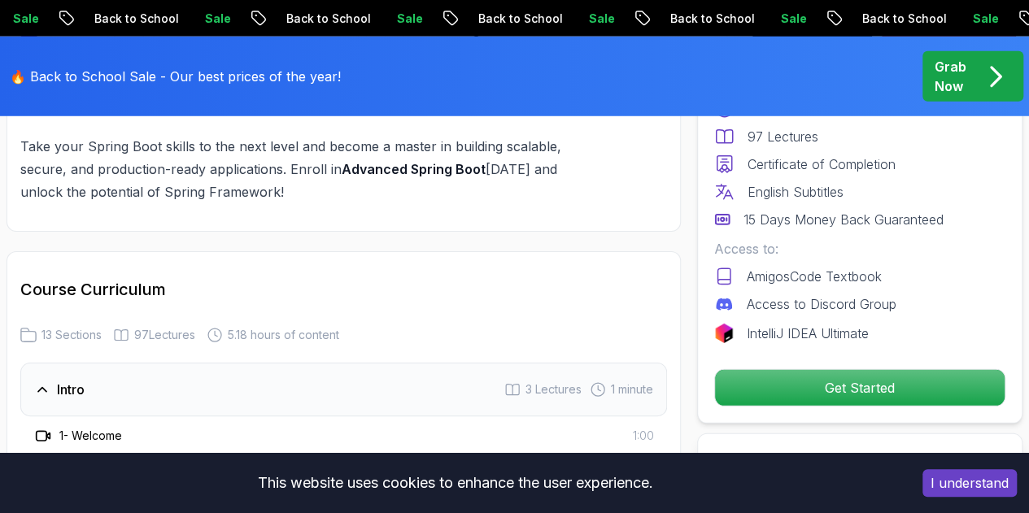
scroll to position [2571, 0]
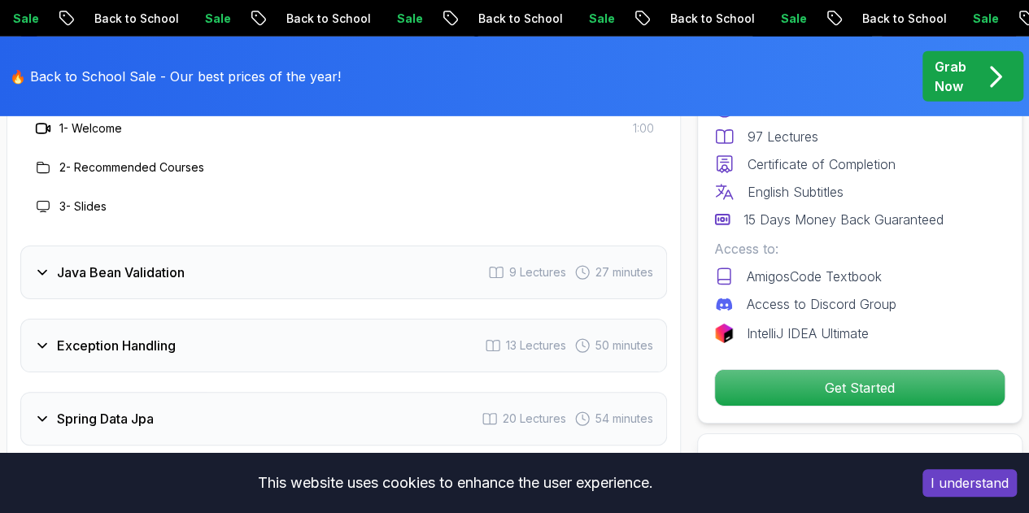
click at [308, 284] on div "Java Bean Validation 9 Lectures 27 minutes" at bounding box center [343, 273] width 647 height 54
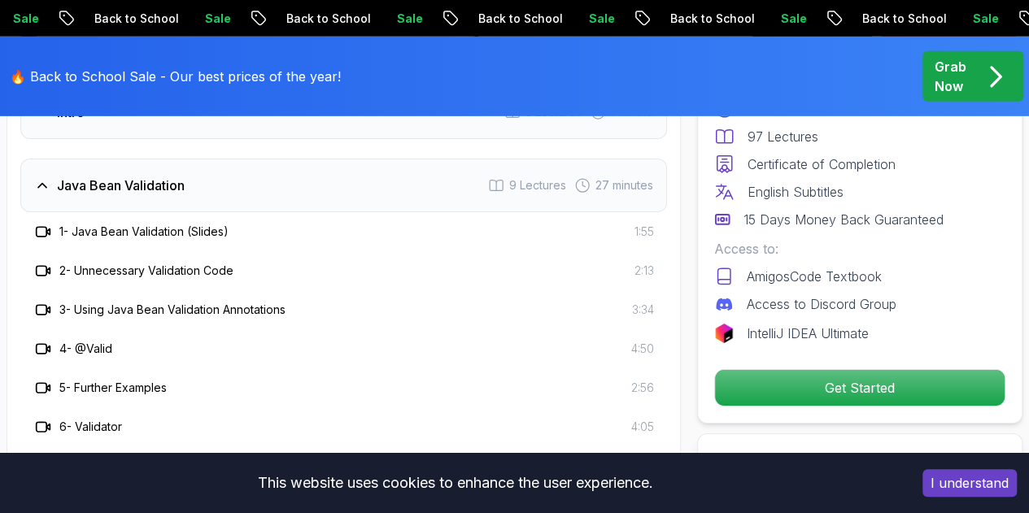
scroll to position [2540, 0]
click at [342, 191] on div "Java Bean Validation 9 Lectures 27 minutes" at bounding box center [343, 186] width 647 height 54
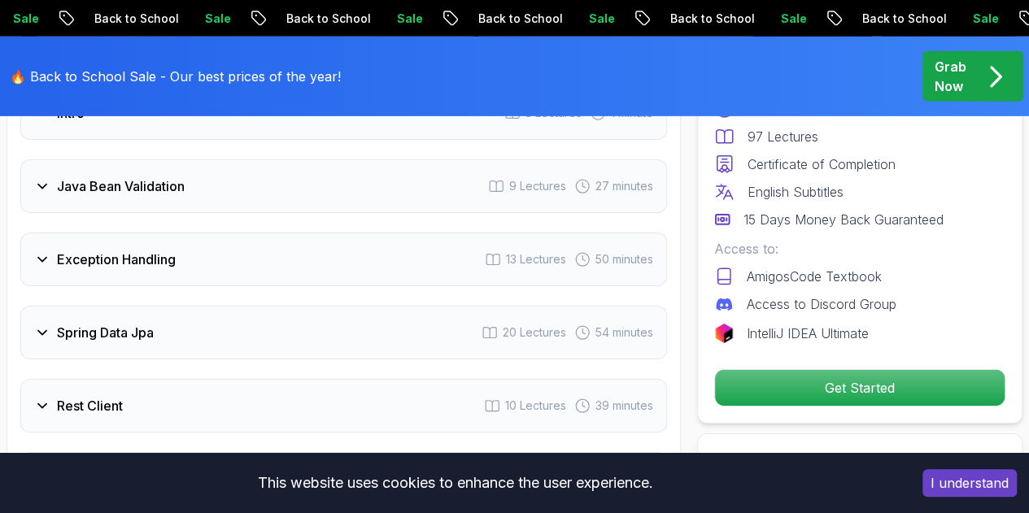
click at [350, 261] on div "Exception Handling 13 Lectures 50 minutes" at bounding box center [343, 260] width 647 height 54
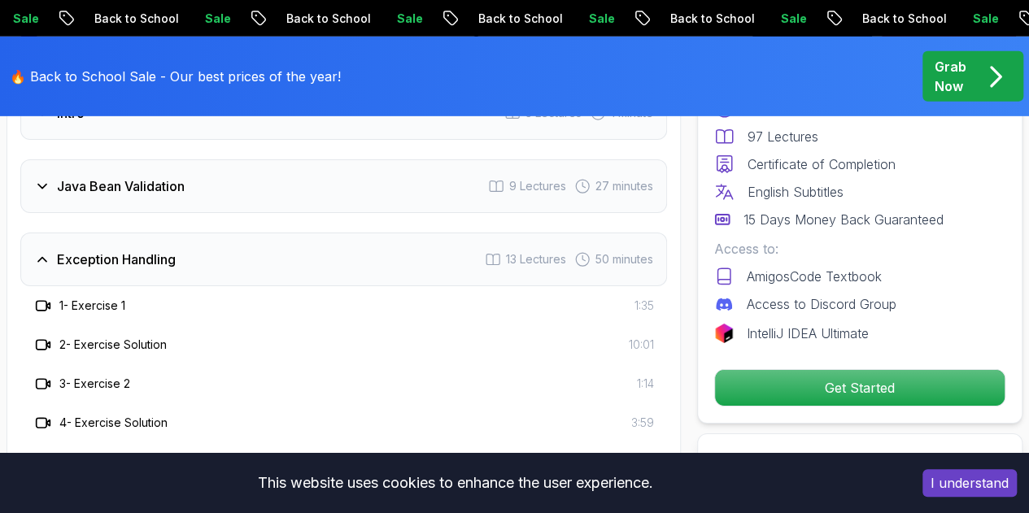
click at [350, 261] on div "Exception Handling 13 Lectures 50 minutes" at bounding box center [343, 260] width 647 height 54
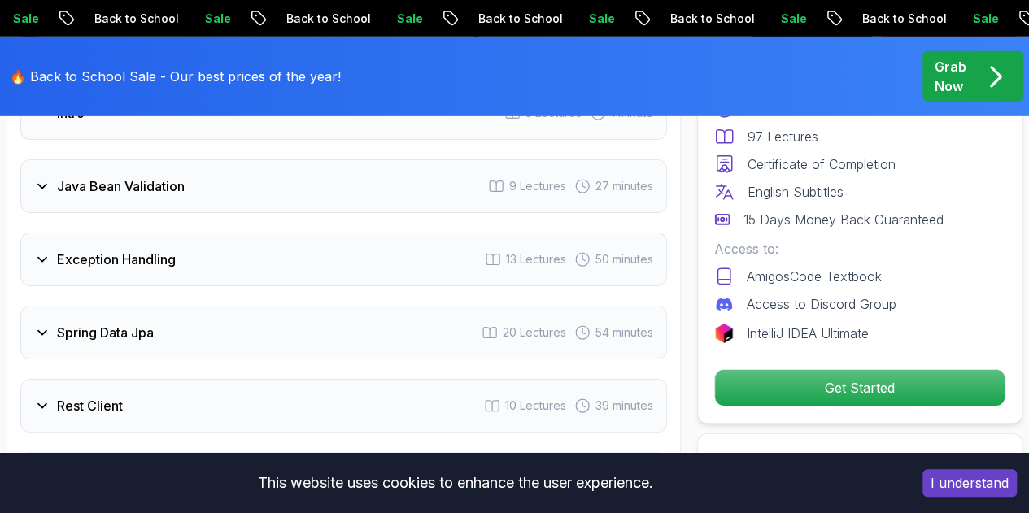
click at [342, 321] on div "Spring Data Jpa 20 Lectures 54 minutes" at bounding box center [343, 333] width 647 height 54
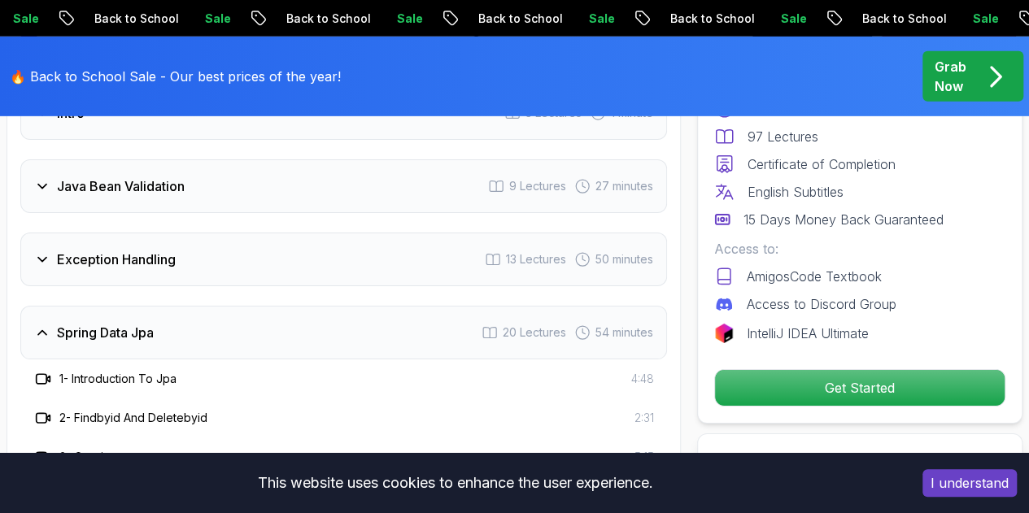
scroll to position [2636, 0]
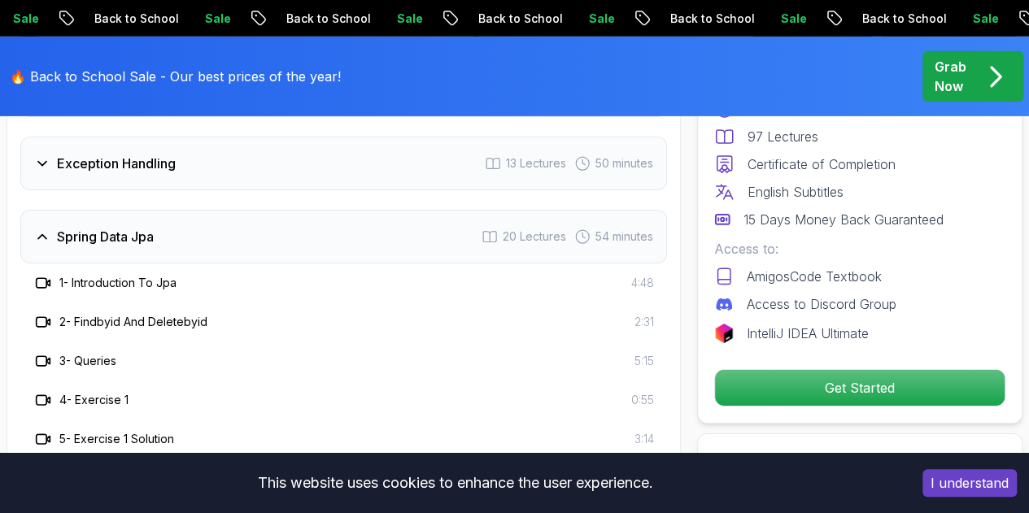
click at [365, 228] on div "Spring Data Jpa 20 Lectures 54 minutes" at bounding box center [343, 237] width 647 height 54
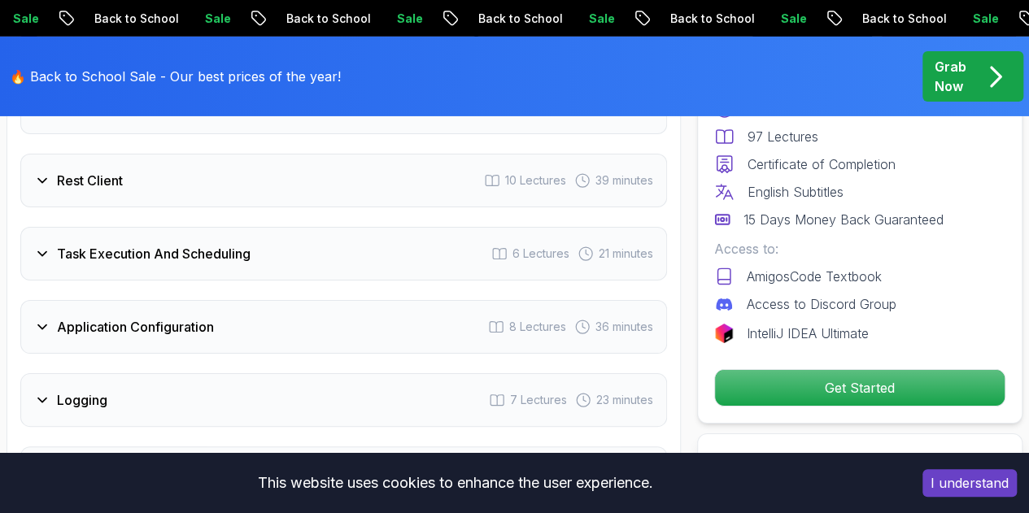
scroll to position [2766, 0]
click at [361, 183] on div "Rest Client 10 Lectures 39 minutes" at bounding box center [343, 180] width 647 height 54
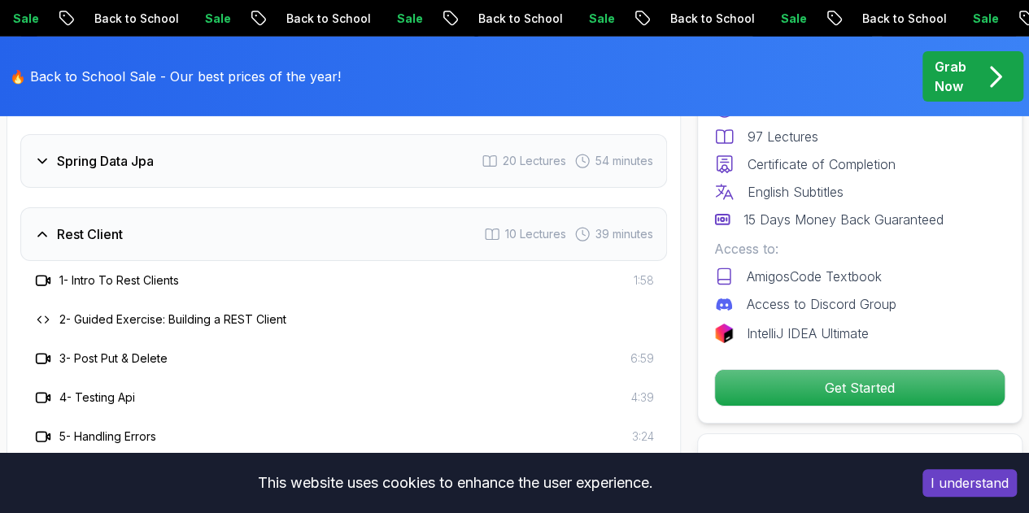
scroll to position [2711, 0]
click at [379, 247] on div "Rest Client 10 Lectures 39 minutes" at bounding box center [343, 235] width 647 height 54
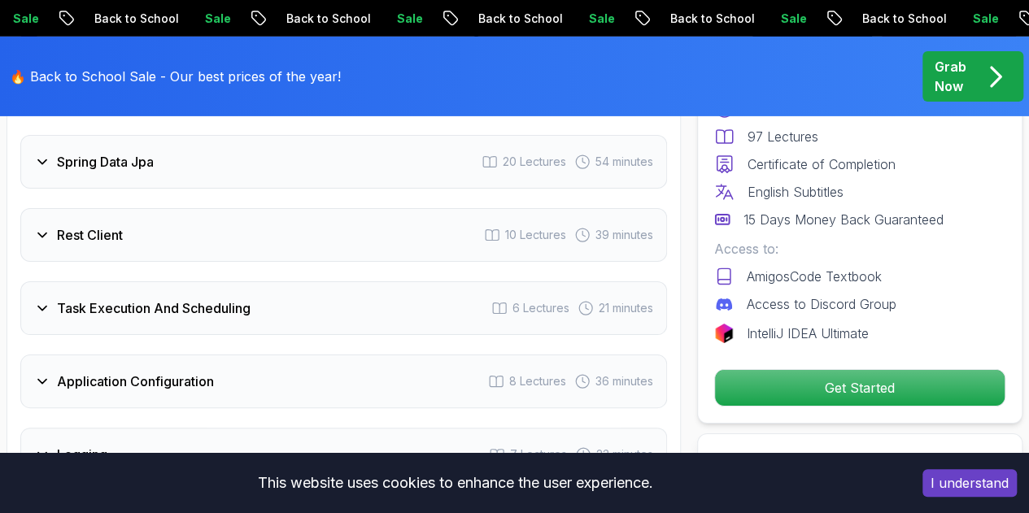
click at [356, 301] on div "Task Execution And Scheduling 6 Lectures 21 minutes" at bounding box center [343, 309] width 647 height 54
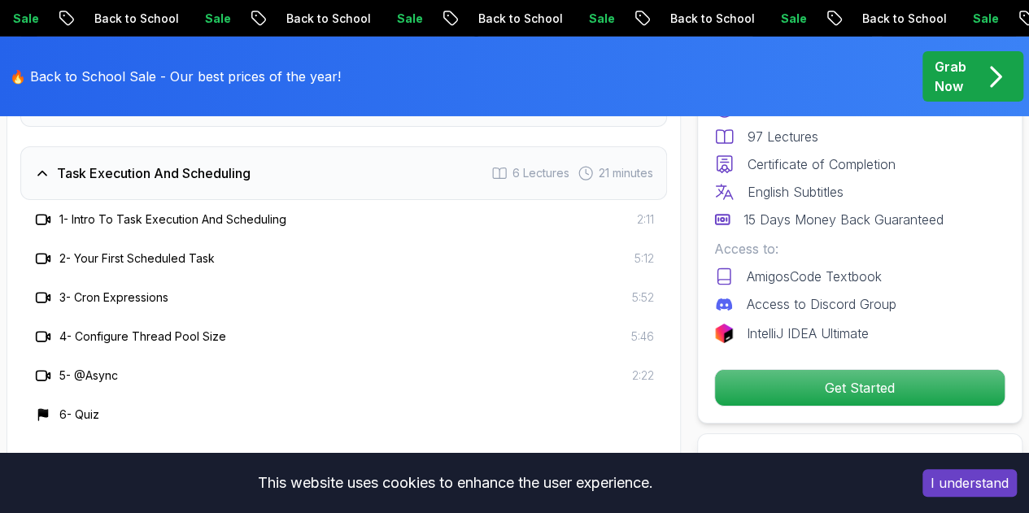
scroll to position [2870, 0]
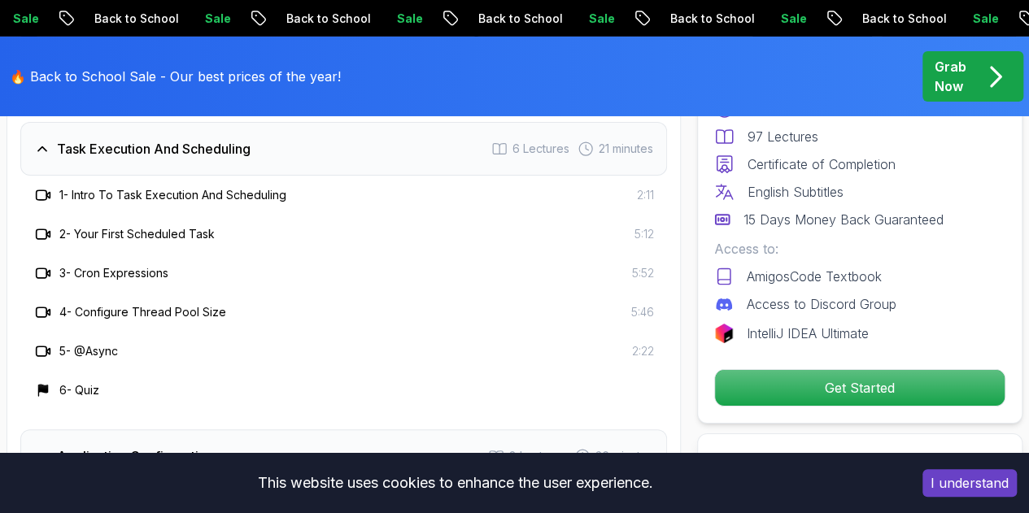
click at [337, 159] on div "Task Execution And Scheduling 6 Lectures 21 minutes" at bounding box center [343, 149] width 647 height 54
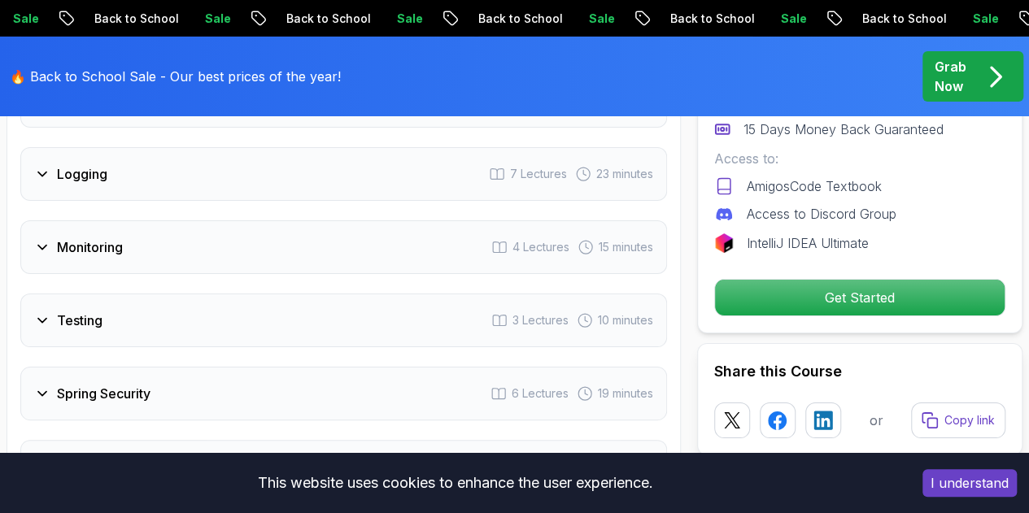
scroll to position [2993, 0]
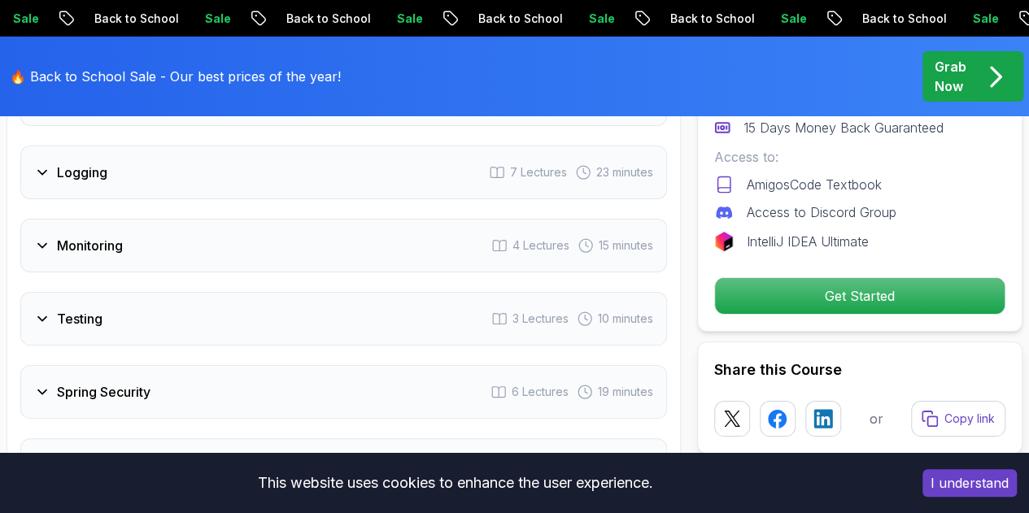
click at [358, 180] on div "Logging 7 Lectures 23 minutes" at bounding box center [343, 173] width 647 height 54
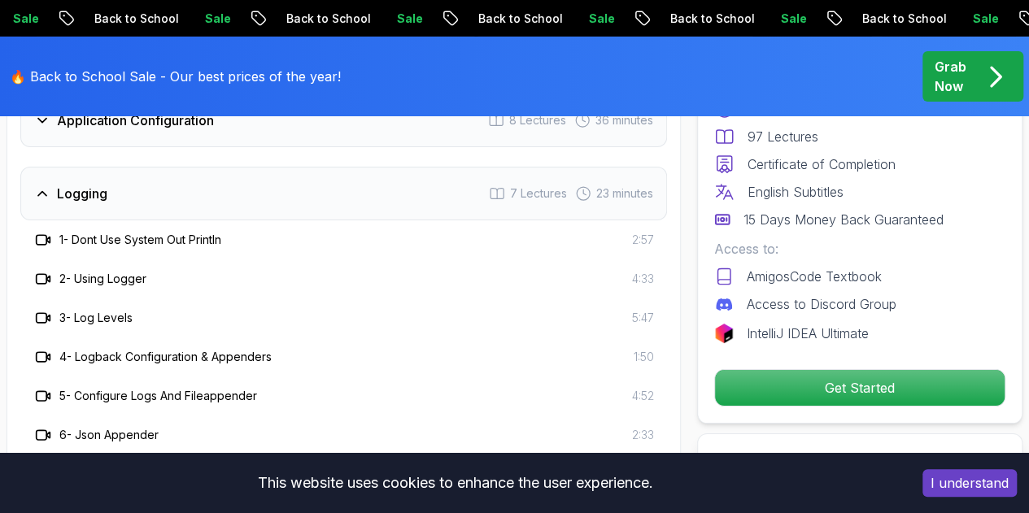
click at [360, 190] on div "Logging 7 Lectures 23 minutes" at bounding box center [343, 194] width 647 height 54
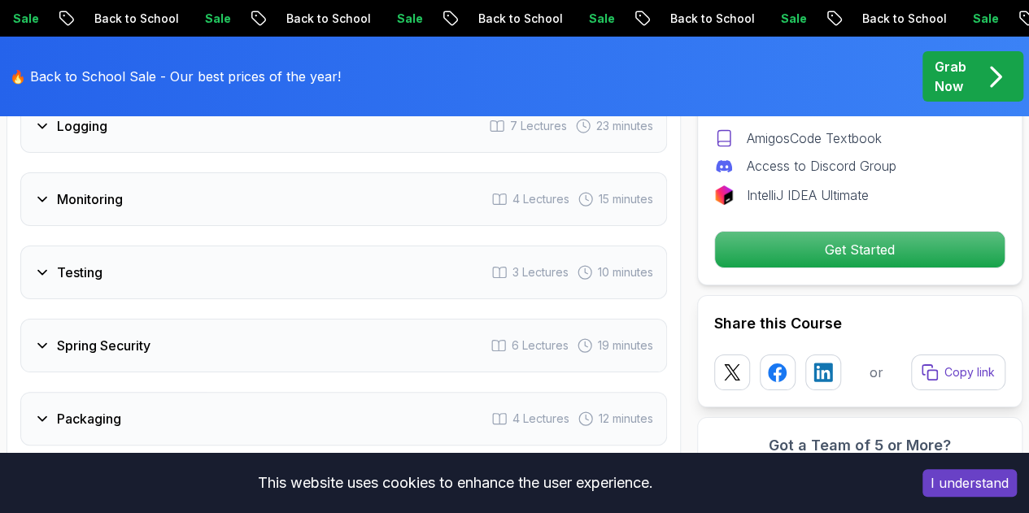
scroll to position [3041, 0]
click at [368, 191] on div "Monitoring 4 Lectures 15 minutes" at bounding box center [343, 199] width 647 height 54
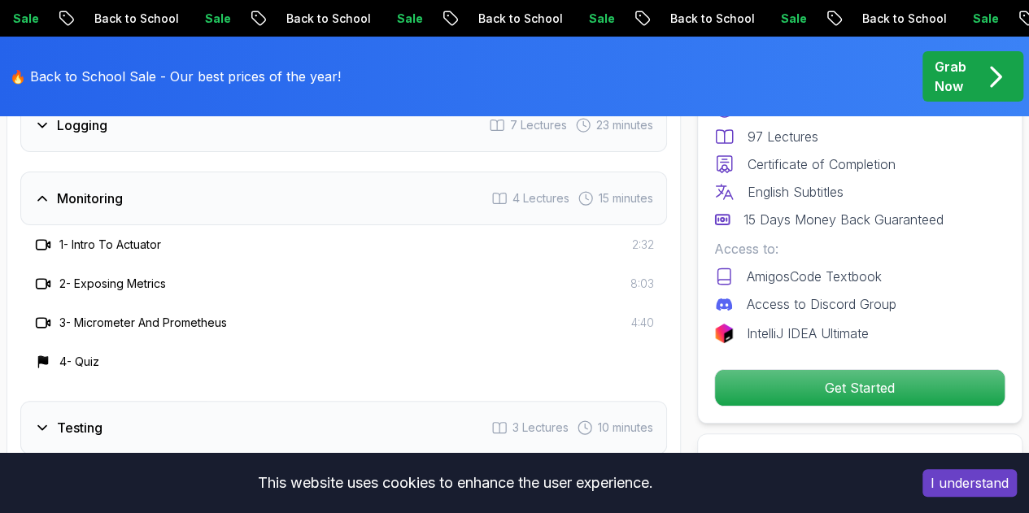
click at [347, 195] on div "Monitoring 4 Lectures 15 minutes" at bounding box center [343, 199] width 647 height 54
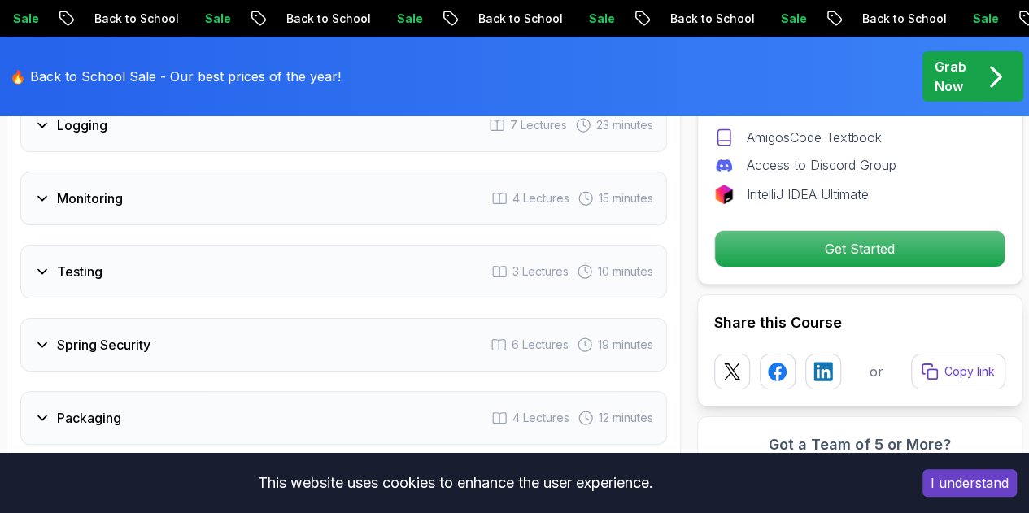
scroll to position [3106, 0]
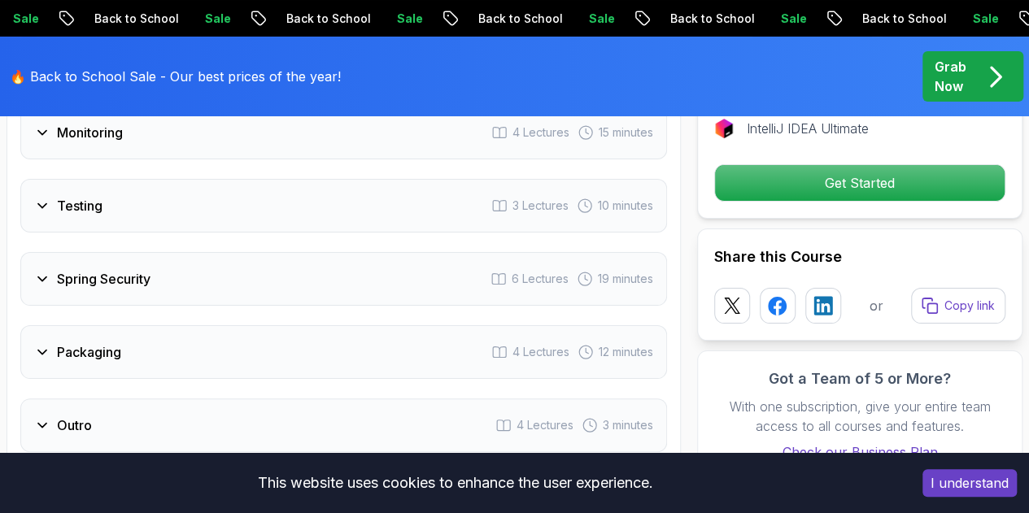
click at [361, 206] on div "Testing 3 Lectures 10 minutes" at bounding box center [343, 206] width 647 height 54
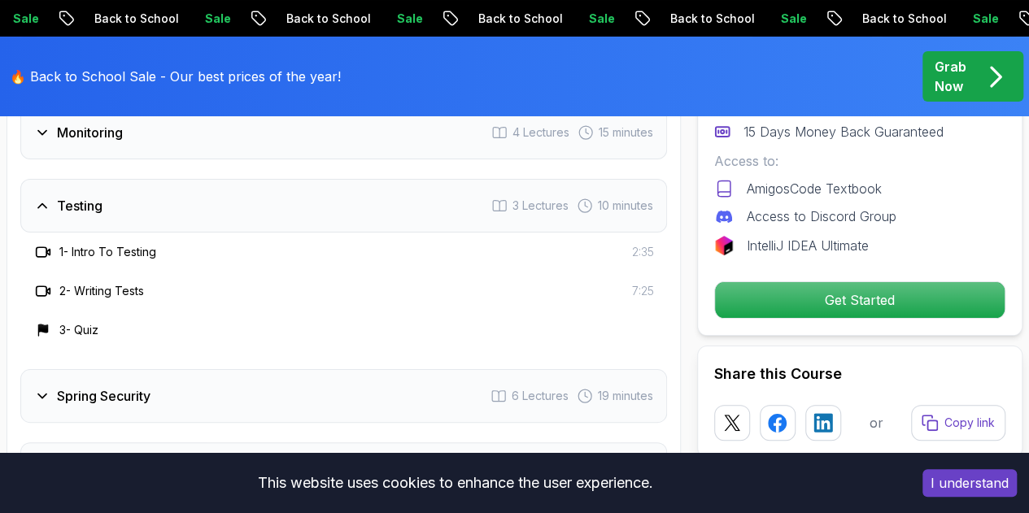
click at [361, 206] on div "Testing 3 Lectures 10 minutes" at bounding box center [343, 206] width 647 height 54
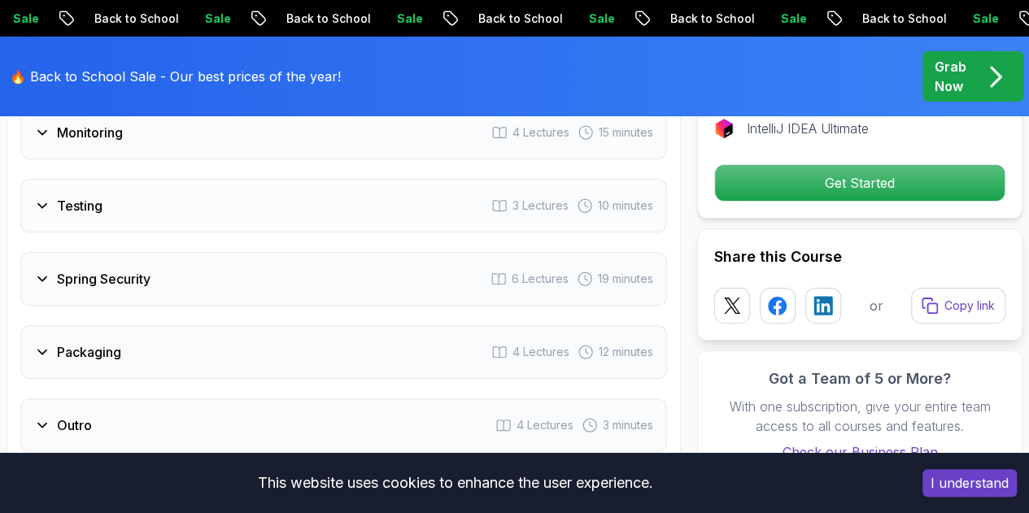
click at [336, 252] on div "Spring Security 6 Lectures 19 minutes" at bounding box center [343, 279] width 647 height 54
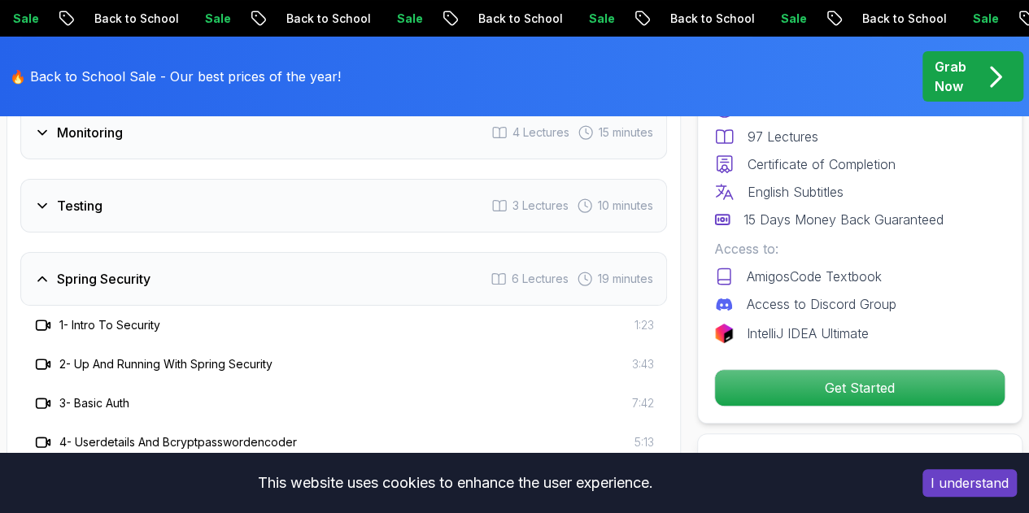
drag, startPoint x: 336, startPoint y: 251, endPoint x: 286, endPoint y: 256, distance: 50.0
click at [286, 256] on div "Spring Security 6 Lectures 19 minutes" at bounding box center [343, 279] width 647 height 54
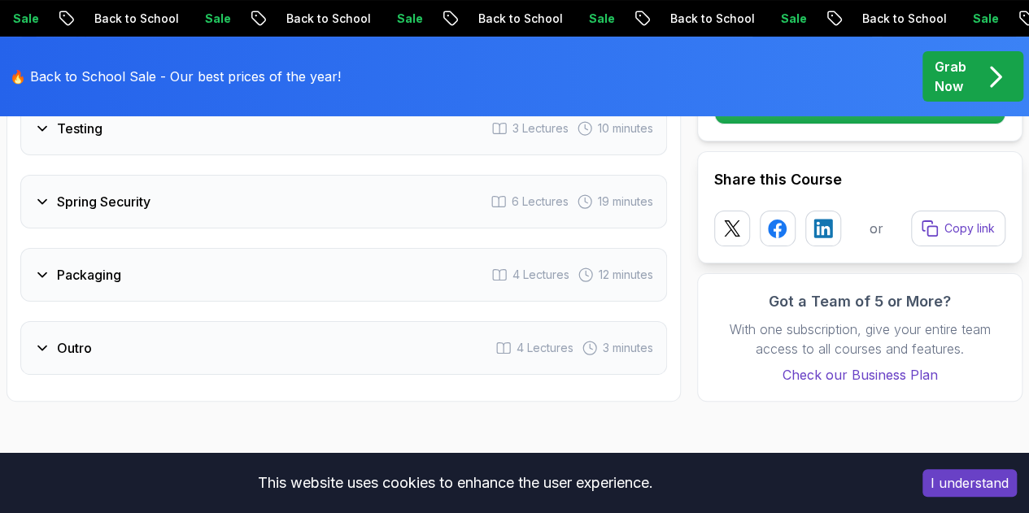
scroll to position [3185, 0]
drag, startPoint x: 320, startPoint y: 262, endPoint x: 262, endPoint y: 281, distance: 60.7
click at [262, 281] on div "Packaging 4 Lectures 12 minutes" at bounding box center [343, 274] width 647 height 54
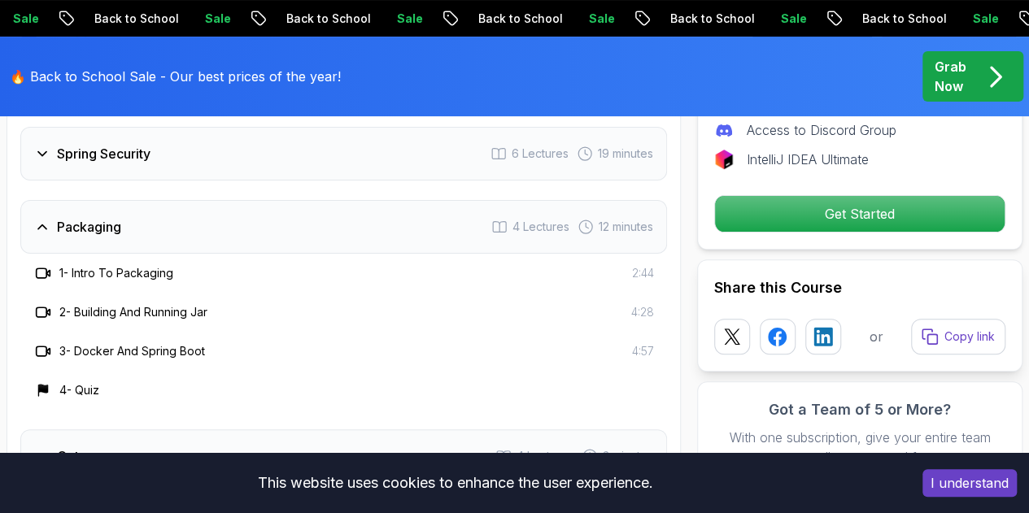
scroll to position [3233, 0]
click at [301, 226] on div "Packaging 4 Lectures 12 minutes" at bounding box center [343, 226] width 647 height 54
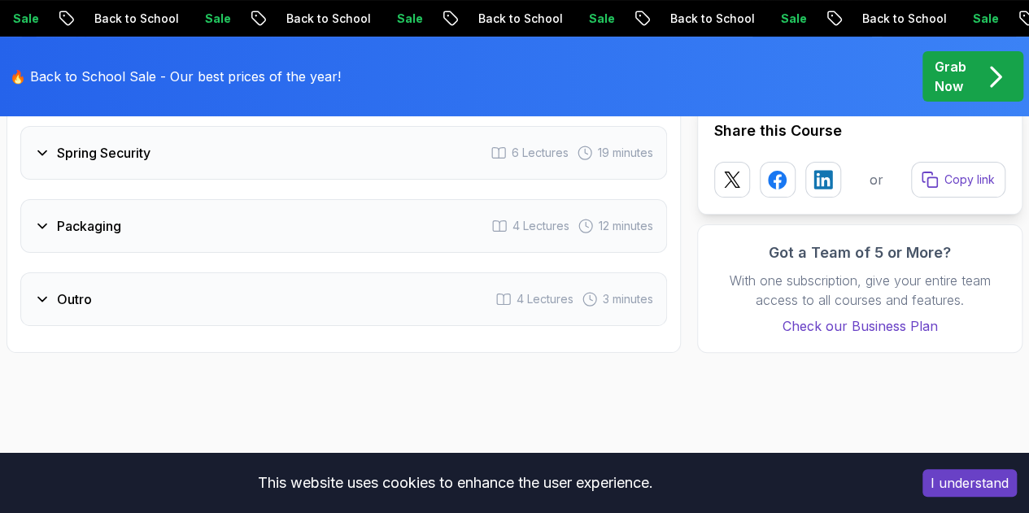
click at [260, 276] on div "Outro 4 Lectures 3 minutes" at bounding box center [343, 300] width 647 height 54
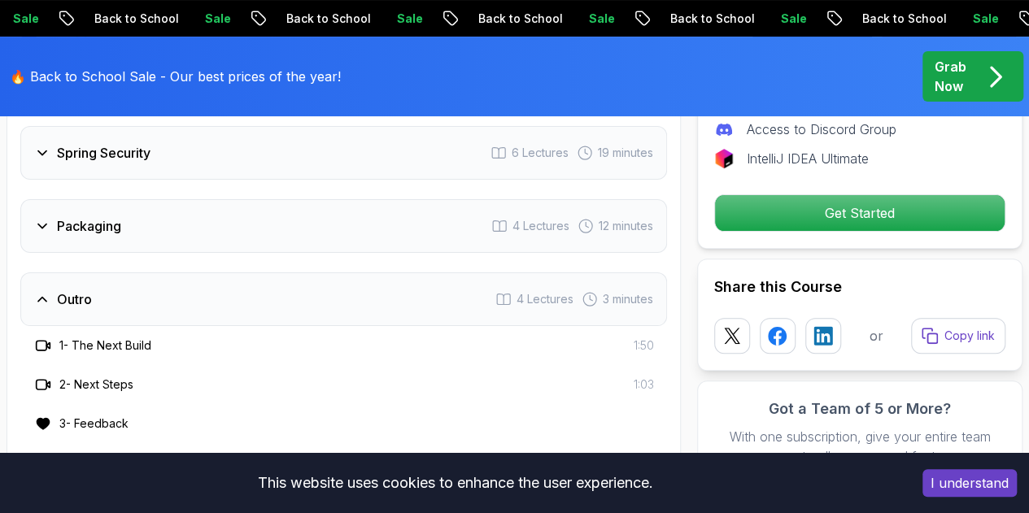
click at [197, 287] on div "Outro 4 Lectures 3 minutes" at bounding box center [343, 300] width 647 height 54
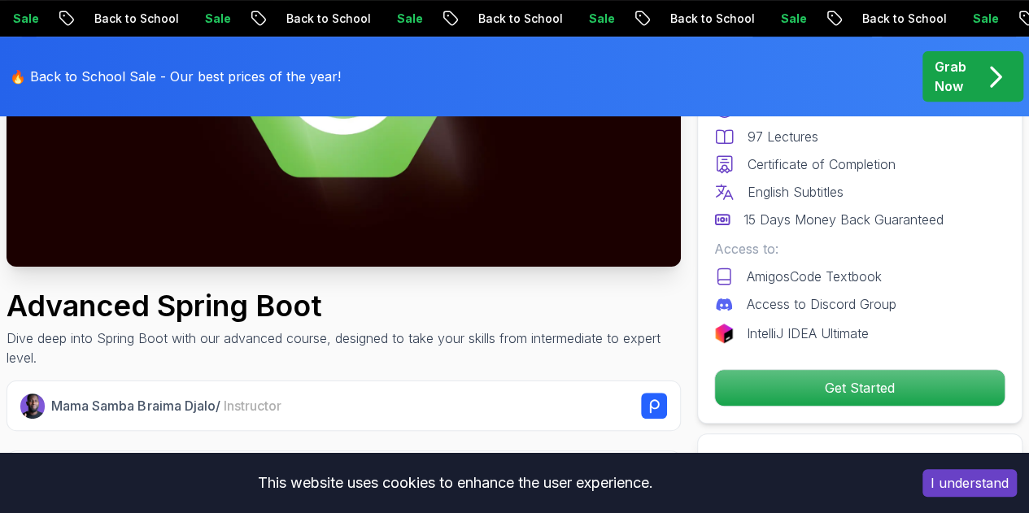
scroll to position [327, 0]
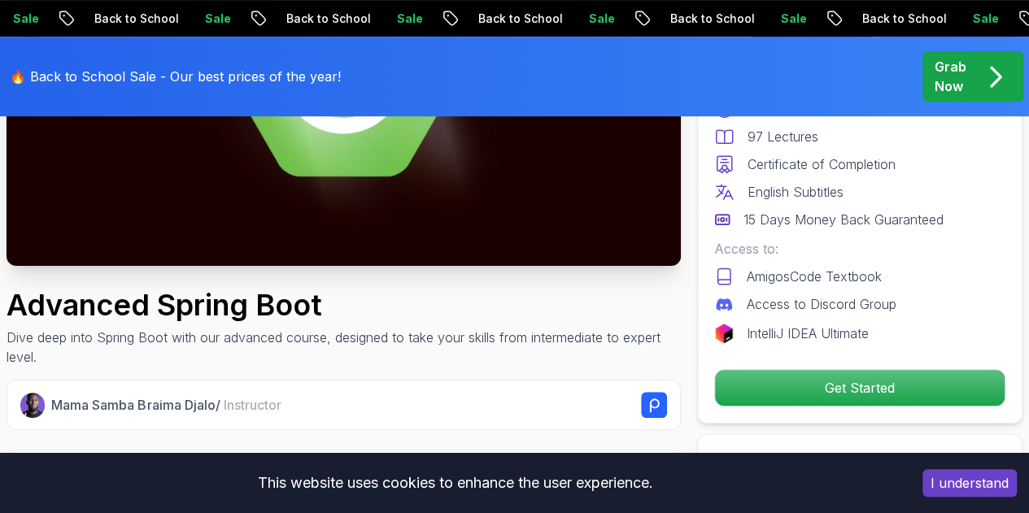
drag, startPoint x: 278, startPoint y: 303, endPoint x: 264, endPoint y: 352, distance: 50.7
click at [264, 352] on p "Dive deep into Spring Boot with our advanced course, designed to take your skil…" at bounding box center [344, 347] width 674 height 39
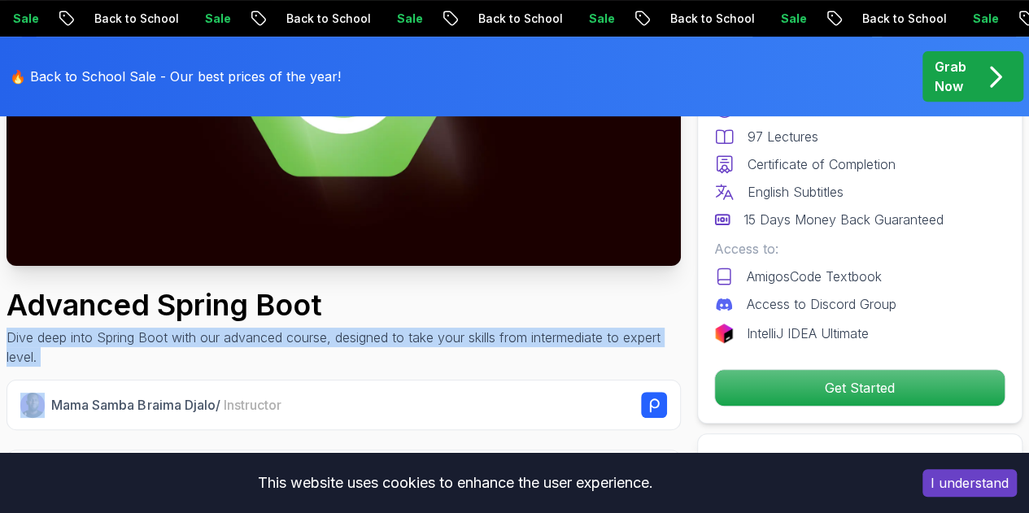
click at [264, 352] on p "Dive deep into Spring Boot with our advanced course, designed to take your skil…" at bounding box center [344, 347] width 674 height 39
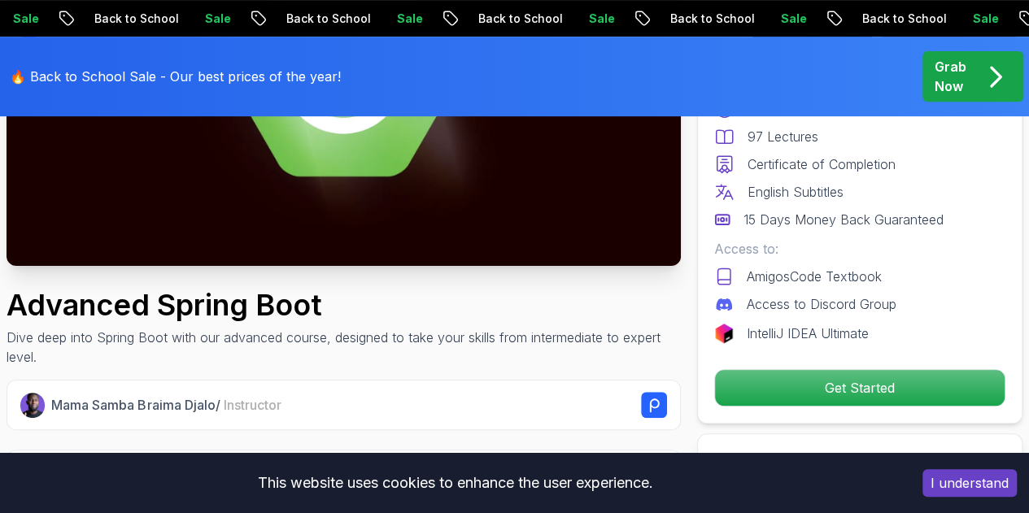
click at [398, 312] on h1 "Advanced Spring Boot" at bounding box center [344, 305] width 674 height 33
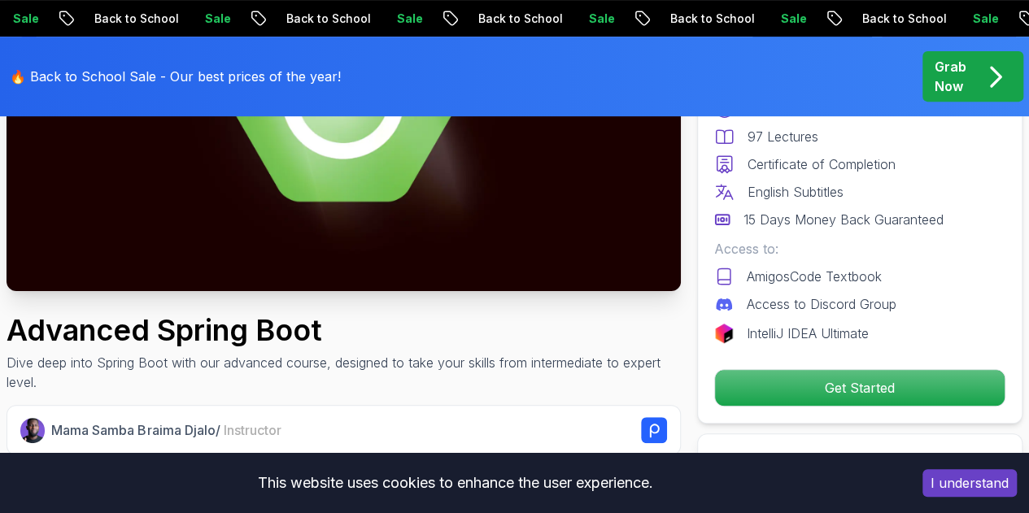
scroll to position [0, 0]
